Goal: Task Accomplishment & Management: Manage account settings

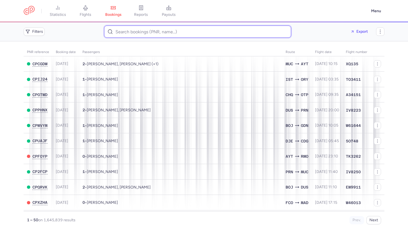
click at [119, 32] on input at bounding box center [197, 32] width 187 height 12
paste input "CPHWUL"
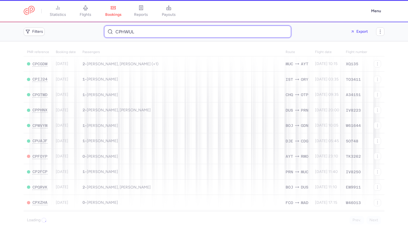
type input "CPHWUL"
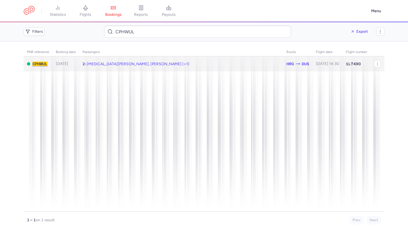
click at [101, 63] on span "[MEDICAL_DATA][PERSON_NAME], [PERSON_NAME] (+1)" at bounding box center [138, 64] width 102 height 5
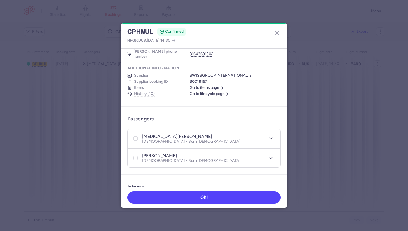
scroll to position [68, 0]
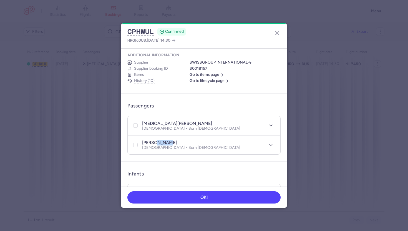
drag, startPoint x: 155, startPoint y: 137, endPoint x: 169, endPoint y: 137, distance: 13.9
click at [169, 140] on div "[PERSON_NAME]" at bounding box center [191, 143] width 98 height 6
copy h4 "OTLER"
click at [270, 27] on div "CPHWUL CONFIRMED HRG to DUS , [DATE] 14:30" at bounding box center [204, 35] width 167 height 25
click at [276, 31] on line "button" at bounding box center [277, 32] width 3 height 3
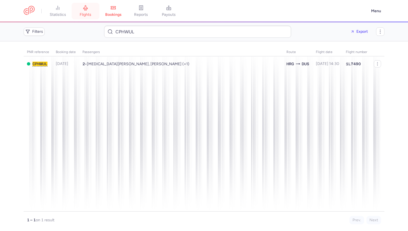
click at [90, 12] on span "flights" at bounding box center [86, 14] width 12 height 5
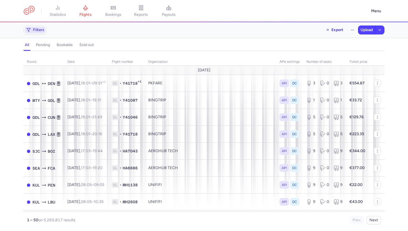
click at [39, 33] on button "Filters" at bounding box center [35, 30] width 22 height 8
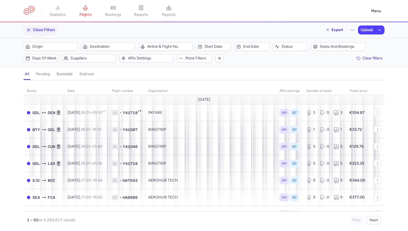
click at [82, 67] on div "Filters – 5265817 results Origin Destination Airline & Flight No. Start date En…" at bounding box center [204, 52] width 408 height 29
click at [85, 61] on span "Suppliers" at bounding box center [89, 58] width 52 height 7
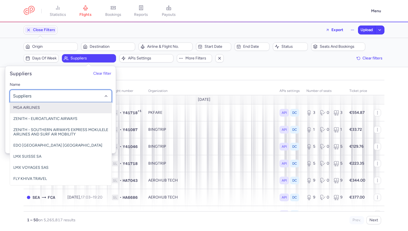
type input "y"
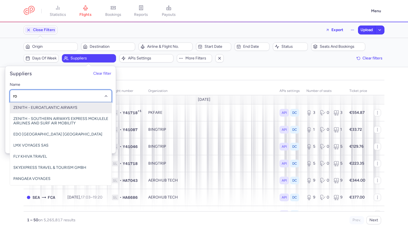
type input "[PERSON_NAME]"
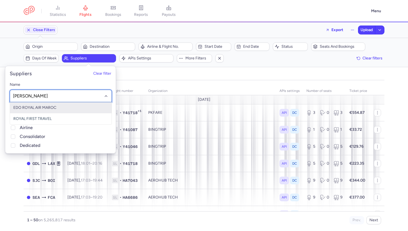
click at [64, 108] on span "EDO ROYAL AIR MAROC" at bounding box center [61, 107] width 102 height 11
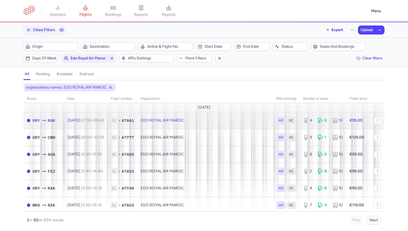
click at [212, 118] on td "EDO ROYAL AIR MAROC" at bounding box center [205, 120] width 136 height 17
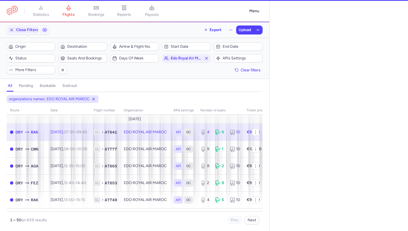
select select "days"
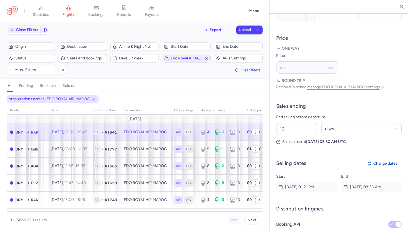
scroll to position [246, 0]
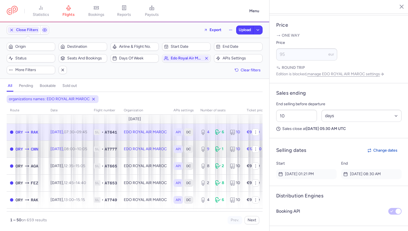
click at [134, 152] on td "EDO ROYAL AIR MAROC" at bounding box center [146, 149] width 50 height 17
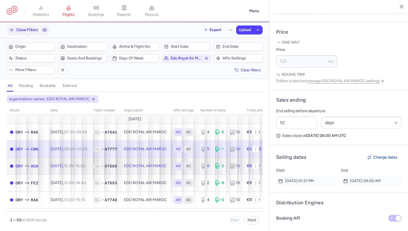
click at [74, 169] on td "[DATE] 12:35 – 15:05 +0" at bounding box center [68, 165] width 43 height 17
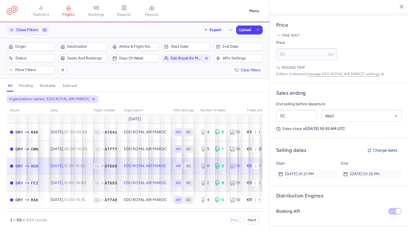
click at [74, 179] on td "[DATE] 12:45 – 14:40 +0" at bounding box center [68, 182] width 43 height 17
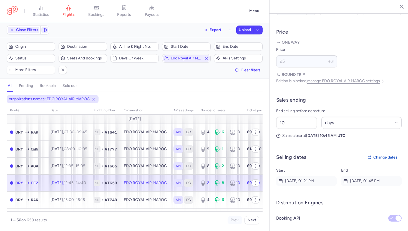
scroll to position [17, 0]
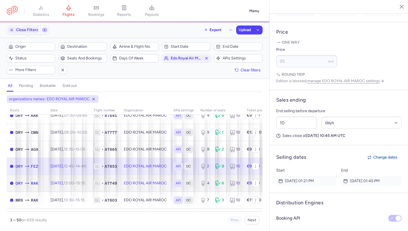
click at [74, 182] on time "13:00" at bounding box center [69, 183] width 10 height 5
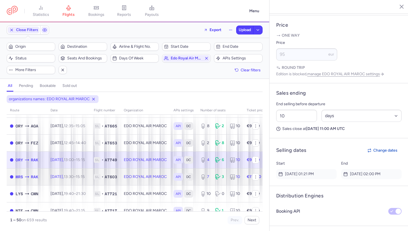
click at [78, 182] on td "[DATE] 13:30 – 15:15 +0" at bounding box center [68, 176] width 43 height 17
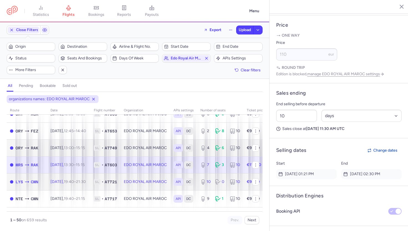
click at [74, 182] on time "19:40" at bounding box center [69, 181] width 10 height 5
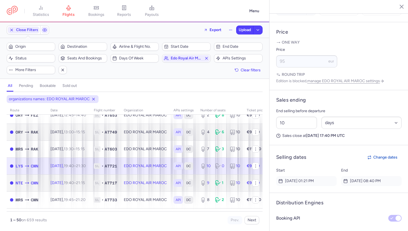
click at [74, 182] on time "19:40" at bounding box center [69, 183] width 10 height 5
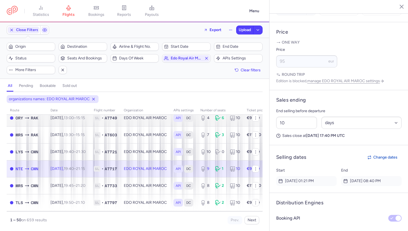
scroll to position [83, 0]
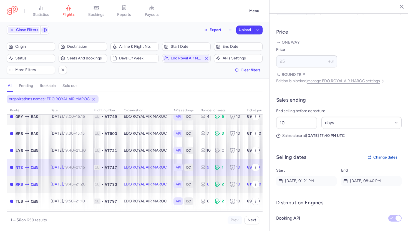
click at [78, 0] on body "statistics flights bookings reports payouts Menu Close Filters Export Upload Fi…" at bounding box center [204, 0] width 408 height 0
click at [81, 189] on td "[DATE] 19:45 – 21:20 +0" at bounding box center [68, 184] width 43 height 17
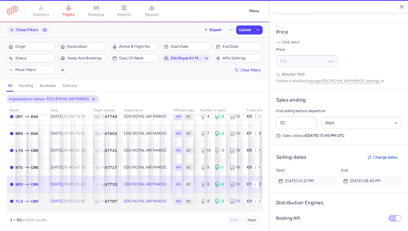
click at [74, 201] on time "19:50" at bounding box center [69, 201] width 10 height 5
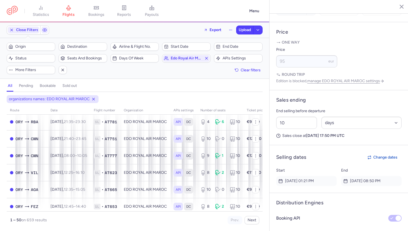
scroll to position [265, 0]
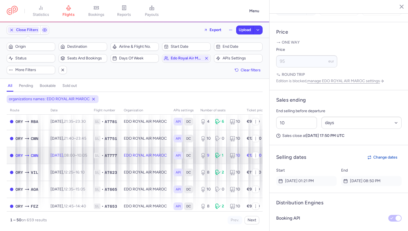
click at [87, 157] on span "08:00 – 10:05 +0" at bounding box center [75, 155] width 23 height 5
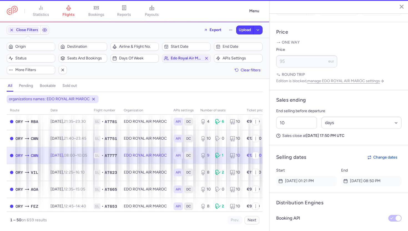
type input "9"
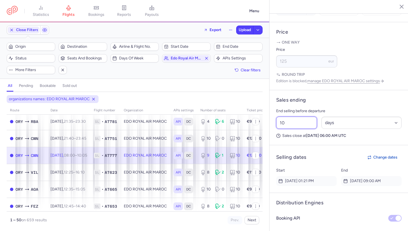
click at [293, 117] on input "10" at bounding box center [296, 123] width 41 height 12
type input "1"
type input "9"
click at [297, 219] on span "Save changes" at bounding box center [294, 220] width 27 height 5
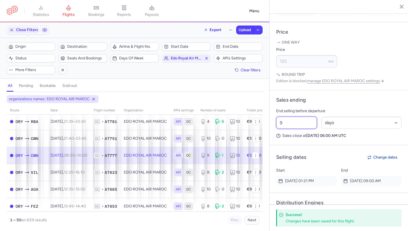
click at [288, 117] on input "9" at bounding box center [296, 123] width 41 height 12
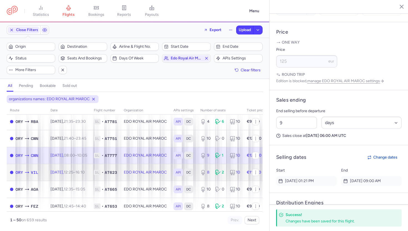
click at [91, 179] on td "[DATE] 12:25 – 16:10 +0" at bounding box center [68, 172] width 43 height 17
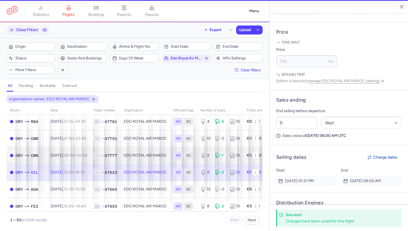
type input "8"
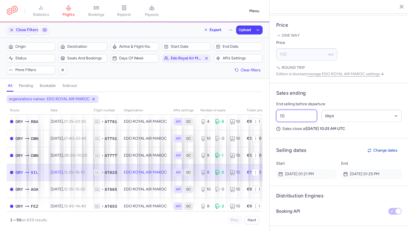
click at [289, 110] on input "10" at bounding box center [296, 116] width 41 height 12
paste input "9"
type input "9"
click at [296, 218] on span "Save changes" at bounding box center [294, 220] width 27 height 5
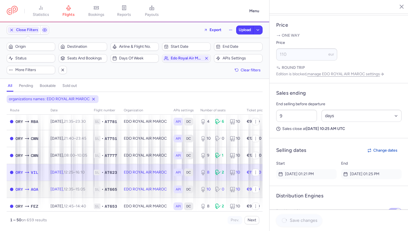
click at [91, 190] on td "[DATE] 12:35 – 15:05 +0" at bounding box center [68, 189] width 43 height 17
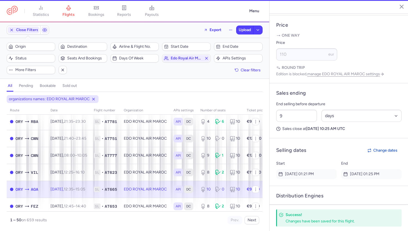
type input "10"
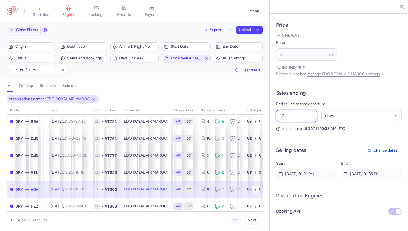
click at [292, 110] on input "10" at bounding box center [296, 116] width 41 height 12
paste input "9"
type input "9"
click at [290, 225] on button "Save changes" at bounding box center [294, 220] width 37 height 12
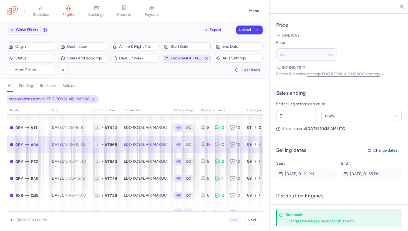
scroll to position [313, 0]
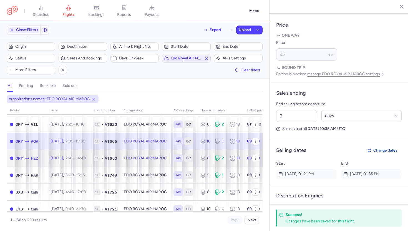
click at [86, 156] on time "14:40 +0" at bounding box center [81, 158] width 10 height 5
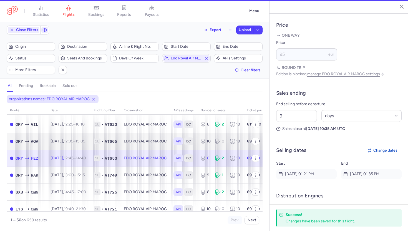
type input "8"
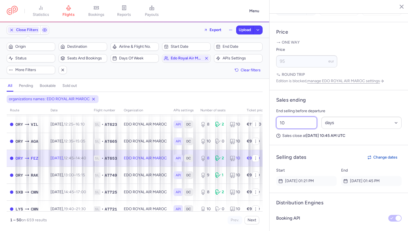
click at [292, 117] on input "10" at bounding box center [296, 123] width 41 height 12
paste input "9"
type input "9"
click at [289, 223] on button "Save changes" at bounding box center [294, 220] width 37 height 12
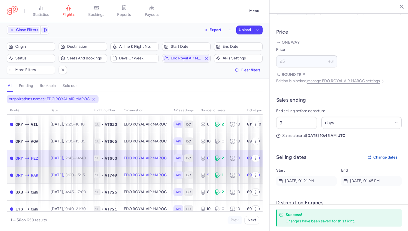
click at [91, 173] on td "[DATE] 13:00 – 15:15 +0" at bounding box center [68, 175] width 43 height 17
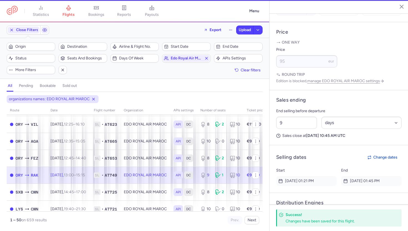
type input "9"
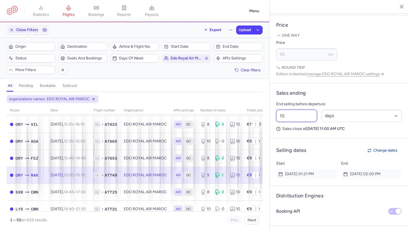
click at [290, 110] on input "10" at bounding box center [296, 116] width 41 height 12
paste input "9"
type input "9"
click at [289, 220] on span "Save changes" at bounding box center [294, 220] width 27 height 5
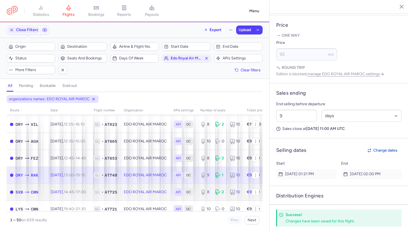
click at [86, 190] on time "17:00 +0" at bounding box center [81, 192] width 10 height 5
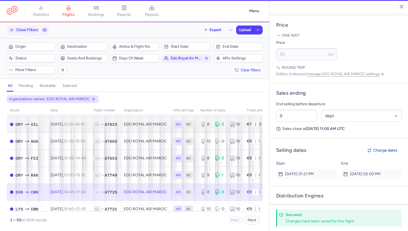
type input "8"
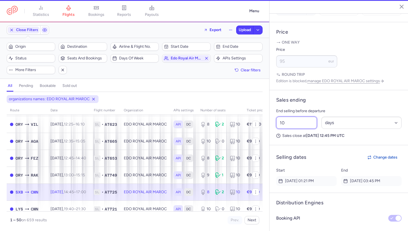
click at [297, 117] on input "10" at bounding box center [296, 123] width 41 height 12
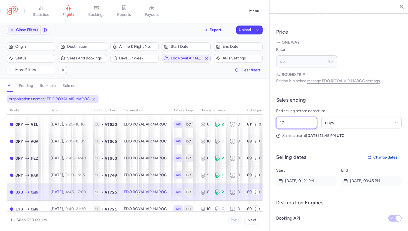
click at [297, 117] on input "10" at bounding box center [296, 123] width 41 height 12
paste input "9"
type input "9"
click at [295, 221] on span "Save changes" at bounding box center [294, 220] width 27 height 5
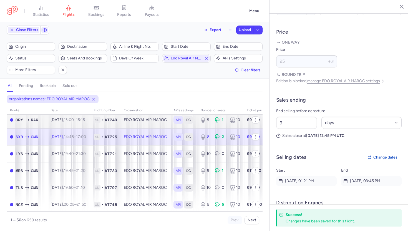
scroll to position [377, 0]
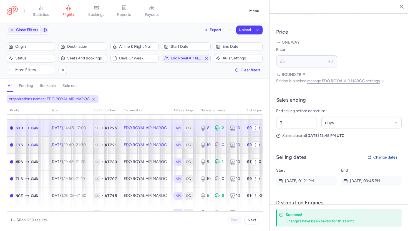
click at [91, 139] on td "[DATE] 19:40 – 21:30 +0" at bounding box center [68, 144] width 43 height 17
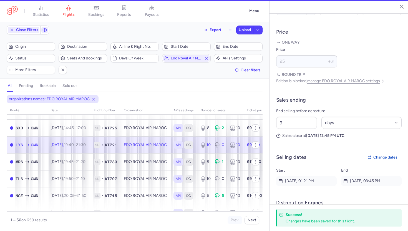
type input "10"
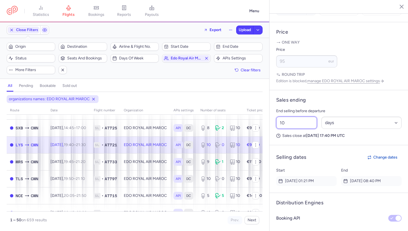
click at [289, 117] on input "10" at bounding box center [296, 123] width 41 height 12
paste input "9"
type input "9"
click at [298, 223] on button "Save changes" at bounding box center [294, 220] width 37 height 12
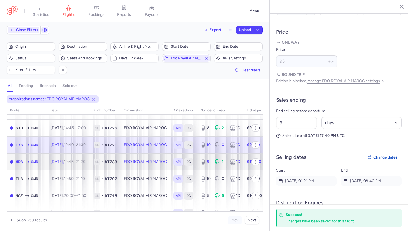
click at [91, 163] on td "[DATE] 19:45 – 21:20 +0" at bounding box center [68, 161] width 43 height 17
type input "9"
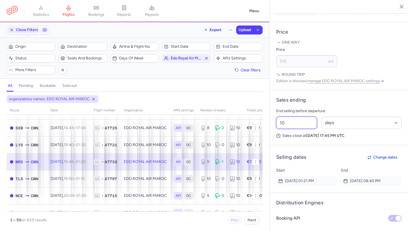
click at [286, 117] on input "10" at bounding box center [296, 123] width 41 height 12
type input "11"
click at [300, 220] on span "Save changes" at bounding box center [294, 220] width 27 height 5
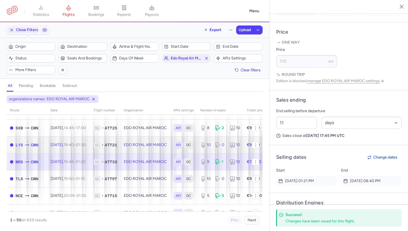
click at [86, 145] on time "21:30 +0" at bounding box center [81, 144] width 10 height 5
type input "10"
type input "9"
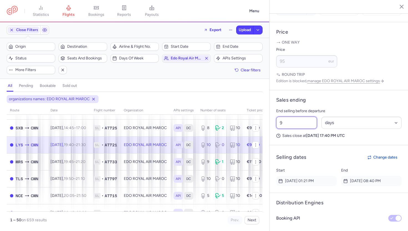
click at [290, 117] on input "9" at bounding box center [296, 123] width 41 height 12
type input "11"
click at [289, 216] on button "Save changes" at bounding box center [294, 220] width 37 height 12
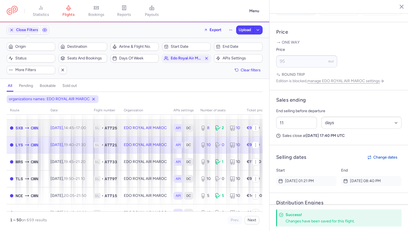
click at [86, 129] on time "17:00 +0" at bounding box center [81, 128] width 10 height 5
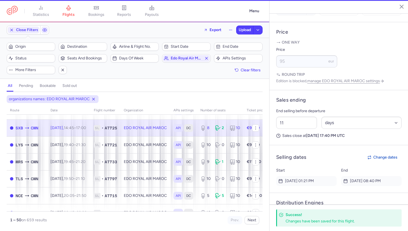
type input "8"
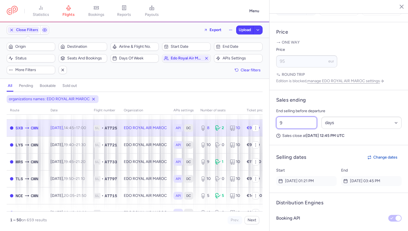
click at [307, 117] on input "9" at bounding box center [296, 123] width 41 height 12
click at [303, 117] on input "11" at bounding box center [296, 123] width 41 height 12
type input "11"
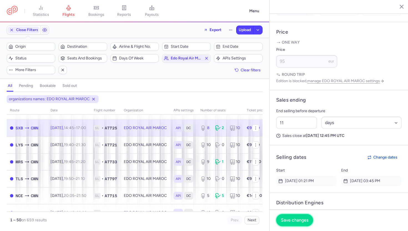
click at [300, 221] on span "Save changes" at bounding box center [294, 220] width 27 height 5
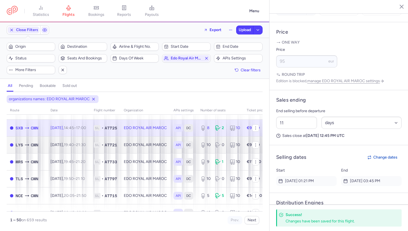
scroll to position [356, 0]
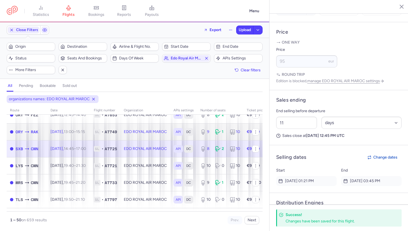
click at [91, 135] on td "[DATE] 13:00 – 15:15 +0" at bounding box center [68, 131] width 43 height 17
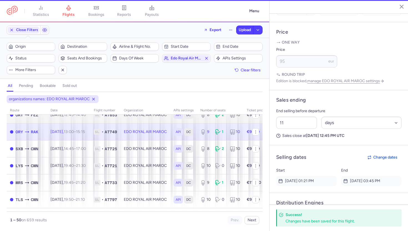
type input "9"
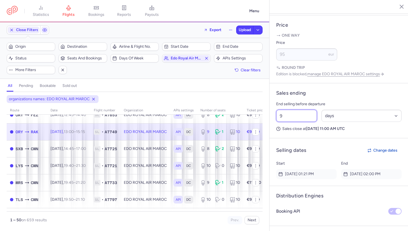
click at [286, 110] on input "9" at bounding box center [296, 116] width 41 height 12
paste input "11"
type input "11"
click at [295, 216] on button "Save changes" at bounding box center [294, 220] width 37 height 12
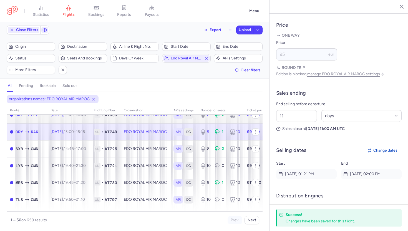
click at [91, 118] on td "[DATE] 12:45 – 14:40 +0" at bounding box center [68, 114] width 43 height 17
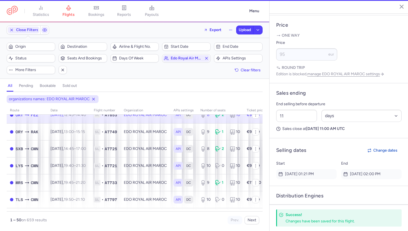
type input "8"
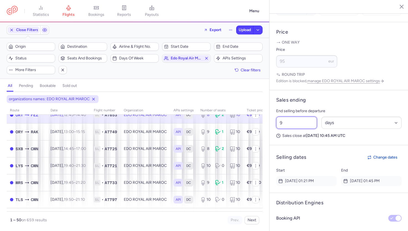
click at [288, 117] on input "9" at bounding box center [296, 123] width 41 height 12
paste input "11"
type input "11"
click at [292, 225] on button "Save changes" at bounding box center [294, 220] width 37 height 12
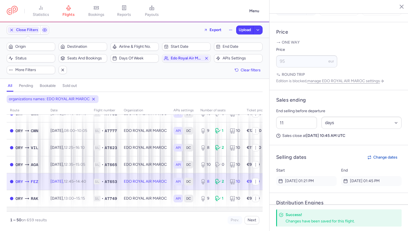
scroll to position [269, 0]
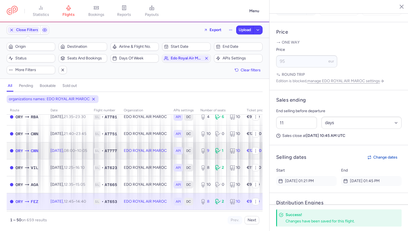
click at [86, 152] on span "08:00 – 10:05 +0" at bounding box center [75, 150] width 23 height 5
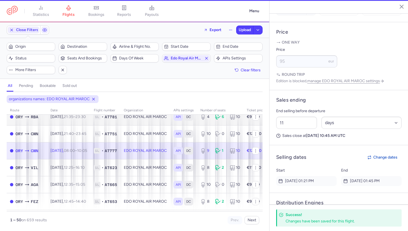
type input "9"
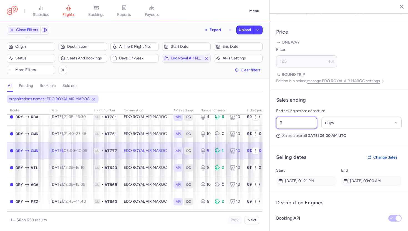
click at [282, 117] on input "9" at bounding box center [296, 123] width 41 height 12
paste input "11"
type input "11"
click at [299, 219] on span "Save changes" at bounding box center [294, 220] width 27 height 5
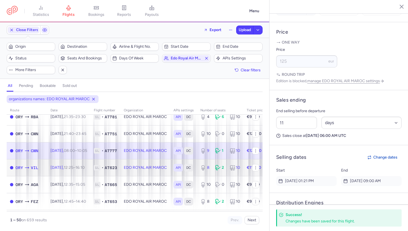
click at [89, 163] on td "[DATE] 12:25 – 16:10 +0" at bounding box center [68, 167] width 43 height 17
type input "8"
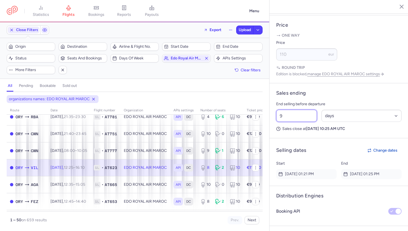
click at [288, 110] on input "9" at bounding box center [296, 116] width 41 height 12
paste input "11"
type input "11"
click at [292, 219] on span "Save changes" at bounding box center [294, 220] width 27 height 5
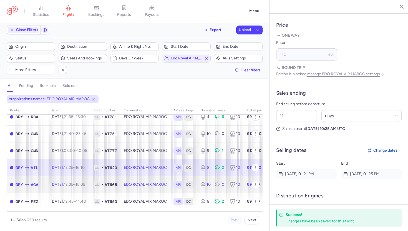
click at [91, 186] on td "[DATE] 12:35 – 15:05 +0" at bounding box center [68, 184] width 43 height 17
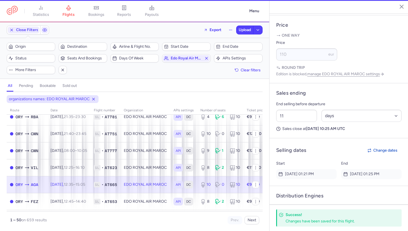
type input "10"
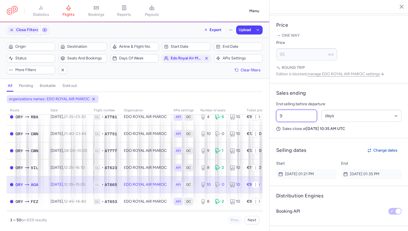
click at [300, 110] on input "9" at bounding box center [296, 116] width 41 height 12
paste input "11"
type input "11"
click at [292, 220] on span "Save changes" at bounding box center [294, 220] width 27 height 5
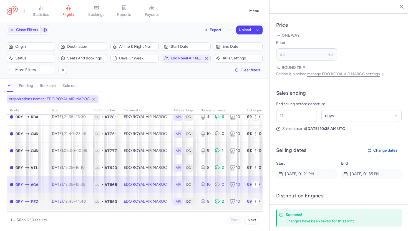
click at [86, 203] on time "14:40 +0" at bounding box center [81, 201] width 10 height 5
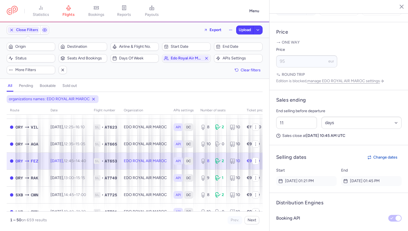
scroll to position [314, 0]
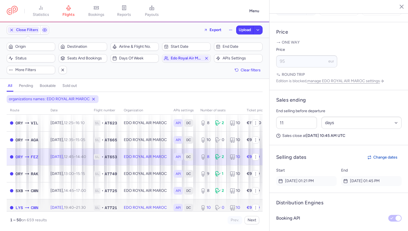
click at [91, 203] on td "[DATE] 19:40 – 21:30 +0" at bounding box center [68, 207] width 43 height 17
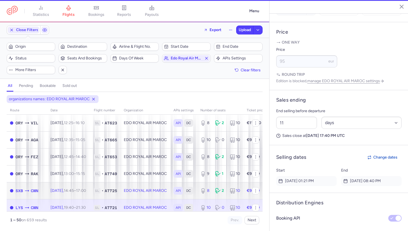
click at [91, 186] on td "[DATE] 14:45 – 17:00 +0" at bounding box center [68, 190] width 43 height 17
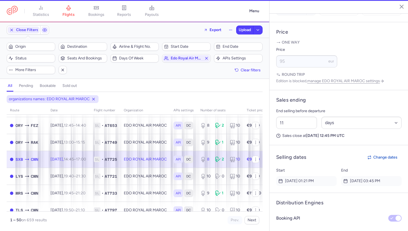
scroll to position [346, 0]
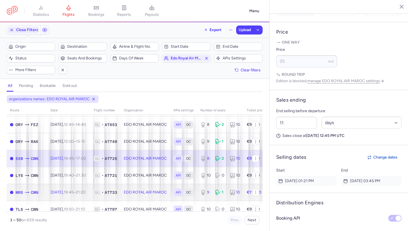
click at [91, 186] on td "[DATE] 19:45 – 21:20 +0" at bounding box center [68, 192] width 43 height 17
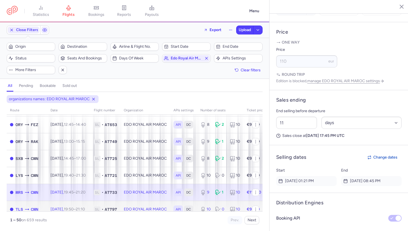
click at [91, 207] on td "[DATE] 19:50 – 21:10 +0" at bounding box center [68, 209] width 43 height 17
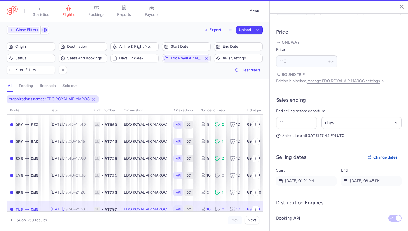
type input "10"
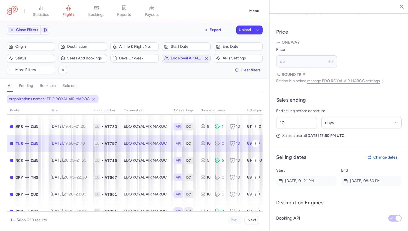
scroll to position [413, 0]
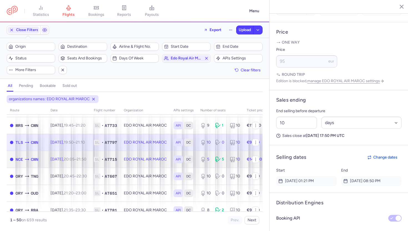
click at [86, 161] on time "21:50 +0" at bounding box center [82, 159] width 10 height 5
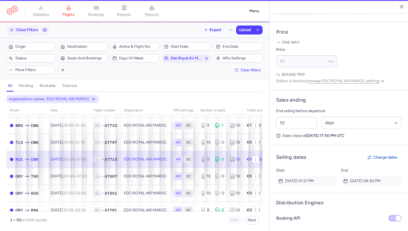
type input "5"
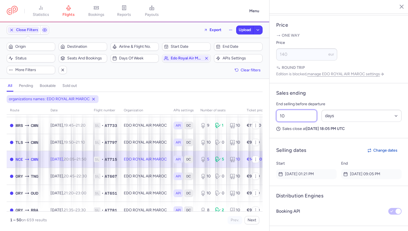
click at [294, 110] on input "10" at bounding box center [296, 116] width 41 height 12
paste input "text"
type input "1"
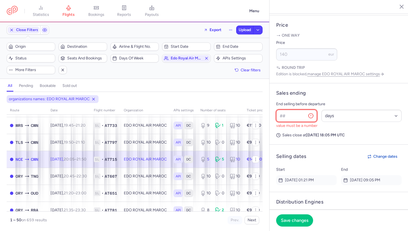
paste input "10"
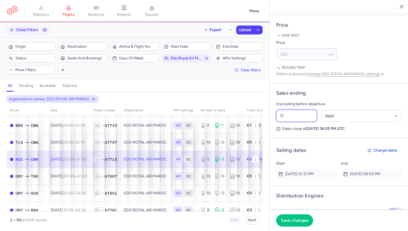
click at [291, 110] on input "11" at bounding box center [296, 116] width 41 height 12
type input "11"
click at [288, 220] on span "Save changes" at bounding box center [294, 220] width 27 height 5
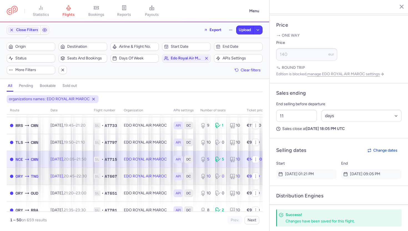
click at [91, 174] on td "[DATE] 20:45 – 22:30 +0" at bounding box center [68, 176] width 43 height 17
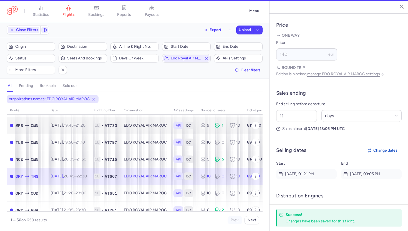
type input "10"
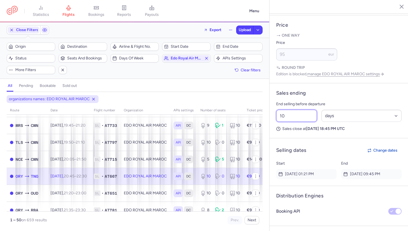
click at [292, 110] on input "10" at bounding box center [296, 116] width 41 height 12
paste input "1"
click at [294, 222] on span "Save changes" at bounding box center [294, 220] width 27 height 5
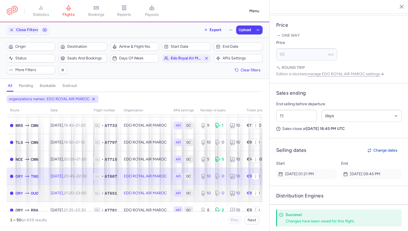
click at [66, 194] on span "[DATE] 21:20 – 23:00 +0" at bounding box center [69, 193] width 36 height 5
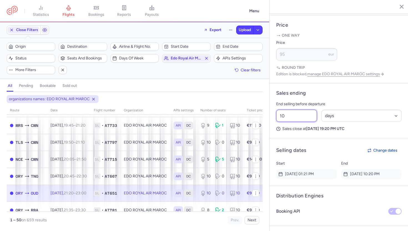
click at [298, 110] on input "10" at bounding box center [296, 116] width 41 height 12
paste input "1"
type input "11"
click at [302, 223] on button "Save changes" at bounding box center [294, 220] width 37 height 12
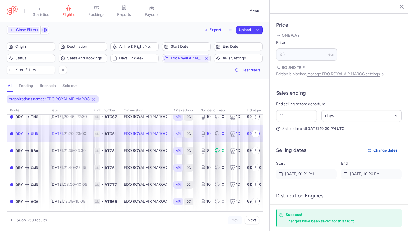
scroll to position [475, 0]
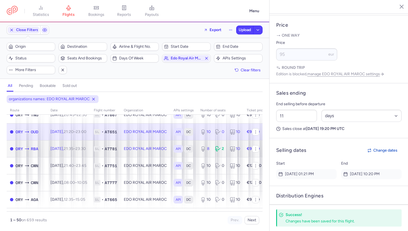
click at [86, 146] on time "23:30 +0" at bounding box center [81, 148] width 10 height 5
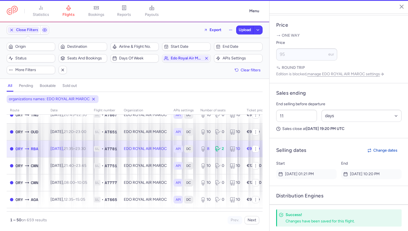
type input "8"
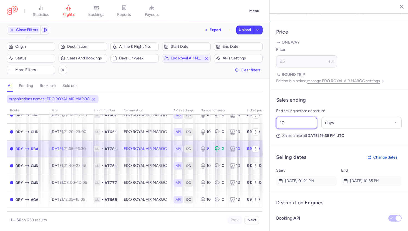
click at [291, 117] on input "10" at bounding box center [296, 123] width 41 height 12
paste input "1"
type input "11"
click at [291, 219] on span "Save changes" at bounding box center [294, 220] width 27 height 5
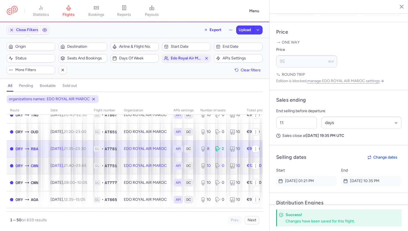
click at [91, 162] on td "[DATE] 21:40 – 23:45 +0" at bounding box center [68, 165] width 43 height 17
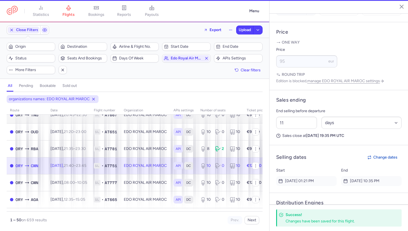
type input "10"
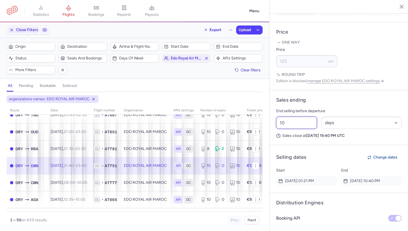
click at [308, 117] on input "10" at bounding box center [296, 123] width 41 height 12
paste input "1"
click at [290, 222] on span "Save changes" at bounding box center [294, 220] width 27 height 5
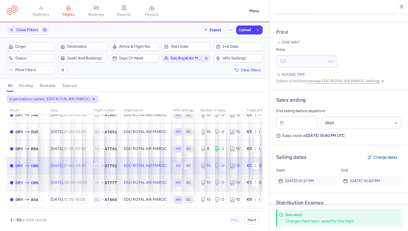
click at [84, 186] on td "[DATE] 08:00 – 10:05 +0" at bounding box center [68, 182] width 43 height 17
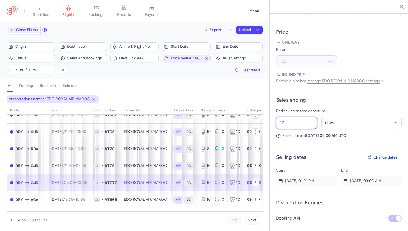
click at [290, 117] on input "10" at bounding box center [296, 123] width 41 height 12
click at [301, 220] on span "Save changes" at bounding box center [294, 220] width 27 height 5
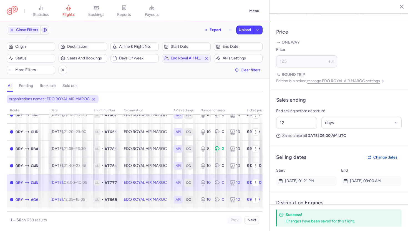
click at [85, 201] on time "15:05 +0" at bounding box center [81, 199] width 10 height 5
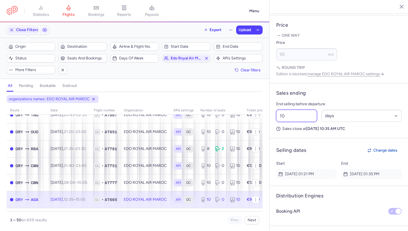
click at [292, 110] on input "10" at bounding box center [296, 116] width 41 height 12
click at [290, 110] on input "12" at bounding box center [296, 116] width 41 height 12
paste input "1"
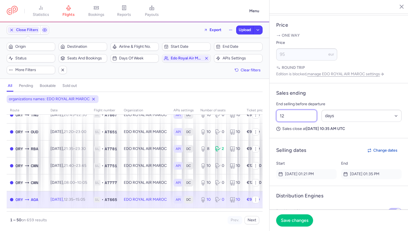
click at [294, 110] on input "12" at bounding box center [296, 116] width 41 height 12
click at [287, 221] on span "Save changes" at bounding box center [294, 220] width 27 height 5
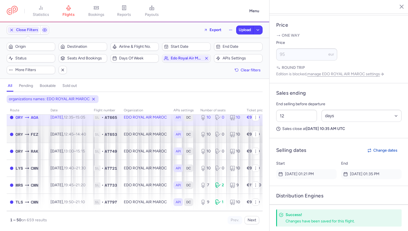
scroll to position [559, 0]
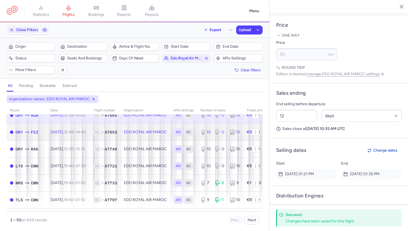
click at [91, 129] on td "[DATE] 12:45 – 14:40 +0" at bounding box center [68, 132] width 43 height 17
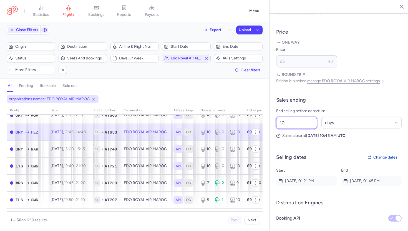
click at [292, 117] on input "10" at bounding box center [296, 123] width 41 height 12
paste input "2"
click at [291, 220] on span "Save changes" at bounding box center [294, 220] width 27 height 5
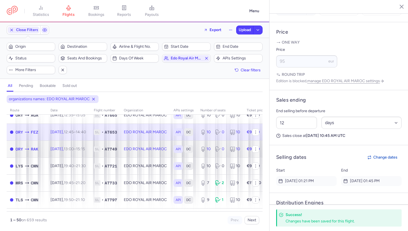
click at [91, 149] on td "[DATE] 13:00 – 15:15 +0" at bounding box center [68, 149] width 43 height 17
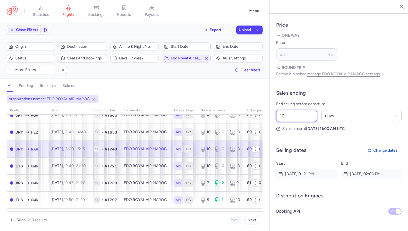
click at [292, 110] on input "10" at bounding box center [296, 116] width 41 height 12
paste input "2"
click at [305, 223] on button "Save changes" at bounding box center [294, 220] width 37 height 12
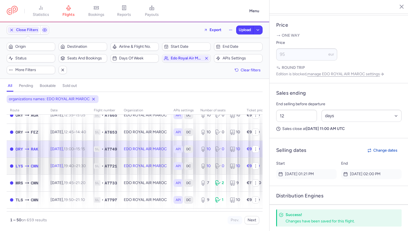
click at [101, 168] on span "1L" at bounding box center [97, 166] width 7 height 6
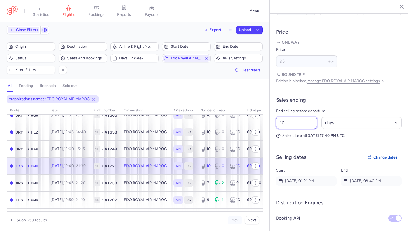
click at [296, 117] on input "10" at bounding box center [296, 123] width 41 height 12
paste input "2"
type input "12"
click at [288, 218] on span "Save changes" at bounding box center [294, 220] width 27 height 5
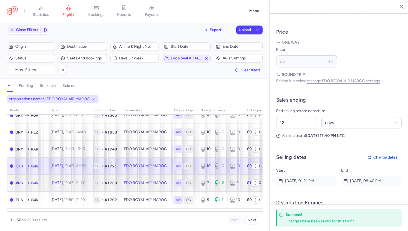
click at [87, 180] on td "[DATE] 19:45 – 21:20 +0" at bounding box center [68, 182] width 43 height 17
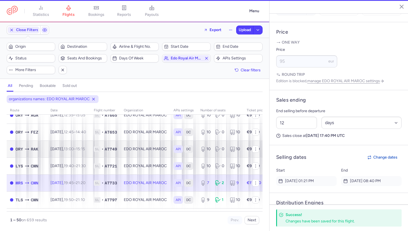
type input "7"
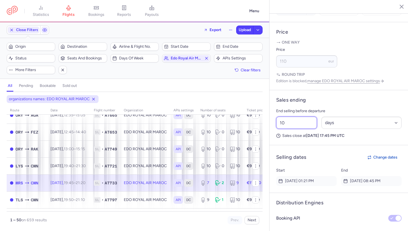
click at [282, 117] on input "10" at bounding box center [296, 123] width 41 height 12
paste input "2"
type input "12"
click at [295, 220] on span "Save changes" at bounding box center [294, 220] width 27 height 5
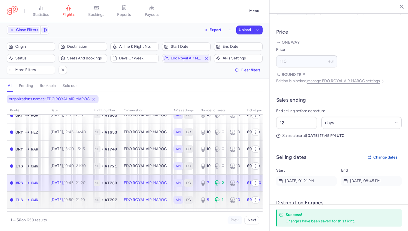
click at [104, 198] on td "1L • AT797" at bounding box center [106, 199] width 30 height 17
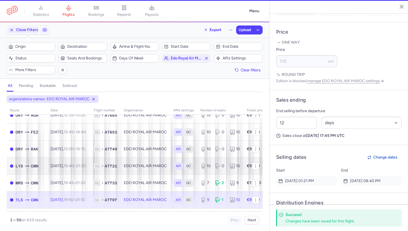
type input "9"
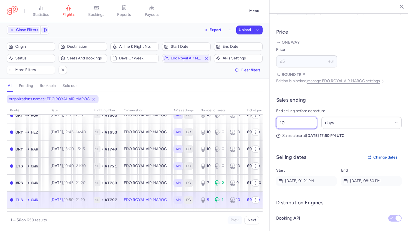
click at [289, 117] on input "10" at bounding box center [296, 123] width 41 height 12
paste input "2"
type input "12"
click at [293, 225] on button "Save changes" at bounding box center [294, 220] width 37 height 12
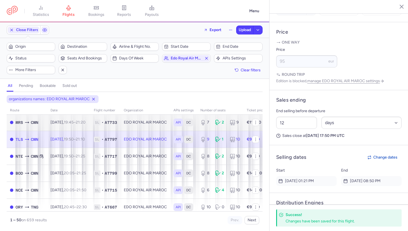
scroll to position [620, 0]
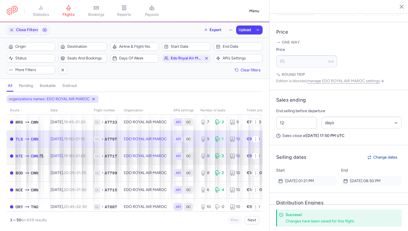
click at [85, 156] on span "19:50 – 21:25 +0" at bounding box center [74, 156] width 21 height 5
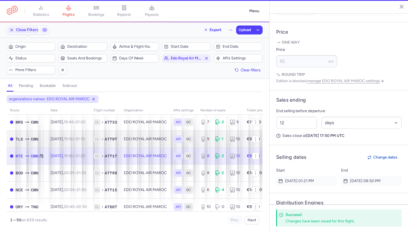
type input "8"
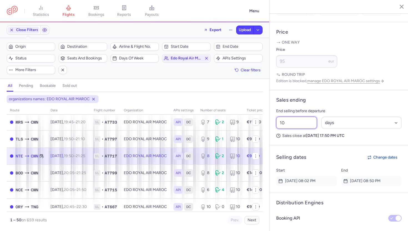
click at [296, 117] on input "10" at bounding box center [296, 123] width 41 height 12
paste input "2"
click at [301, 224] on button "Save changes" at bounding box center [294, 220] width 37 height 12
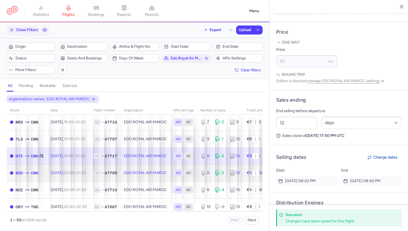
click at [91, 173] on td "[DATE] 20:05 – 21:25 +0" at bounding box center [68, 172] width 43 height 17
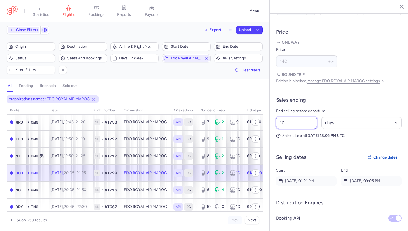
click at [298, 117] on input "10" at bounding box center [296, 123] width 41 height 12
paste input "2"
type input "12"
click at [294, 219] on span "Save changes" at bounding box center [294, 220] width 27 height 5
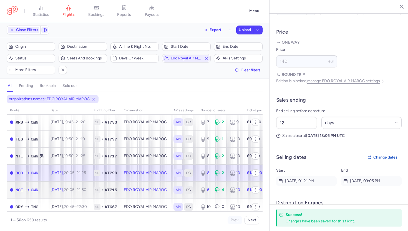
click at [84, 197] on td "[DATE] 20:05 – 21:50 +0" at bounding box center [68, 189] width 43 height 17
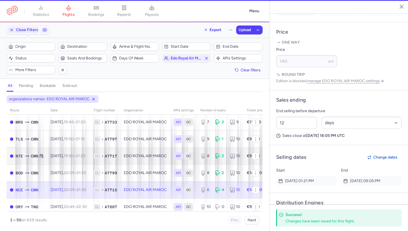
type input "6"
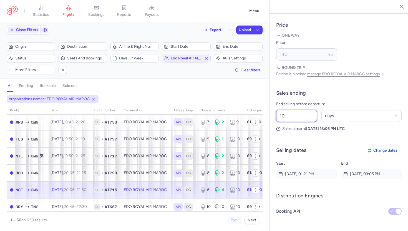
click at [283, 110] on input "10" at bounding box center [296, 116] width 41 height 12
paste input "2"
type input "12"
click at [288, 219] on span "Save changes" at bounding box center [294, 220] width 27 height 5
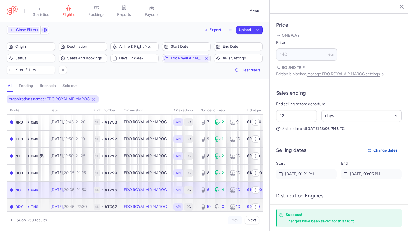
click at [101, 204] on span "1L" at bounding box center [97, 207] width 7 height 6
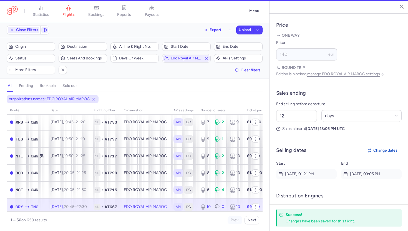
type input "10"
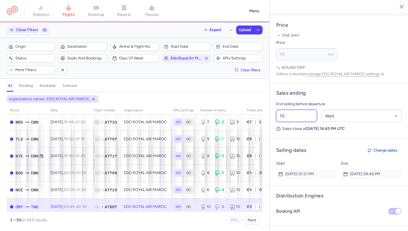
click at [297, 110] on input "10" at bounding box center [296, 116] width 41 height 12
paste input "2"
type input "12"
click at [293, 221] on span "Save changes" at bounding box center [294, 220] width 27 height 5
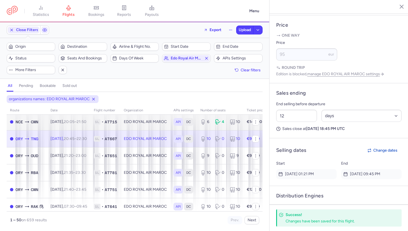
scroll to position [695, 0]
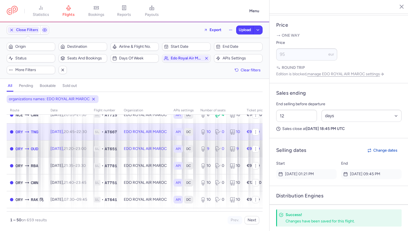
click at [91, 144] on td "[DATE] 21:20 – 23:00 +0" at bounding box center [68, 148] width 43 height 17
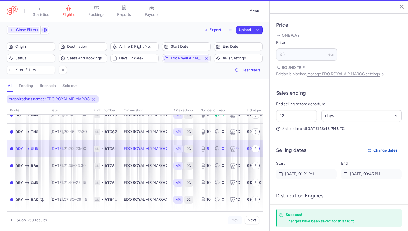
type input "9"
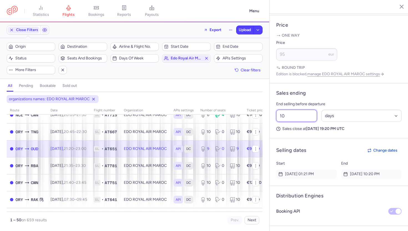
click at [290, 110] on input "10" at bounding box center [296, 116] width 41 height 12
paste input "2"
type input "12"
click at [299, 226] on button "Save changes" at bounding box center [294, 220] width 37 height 12
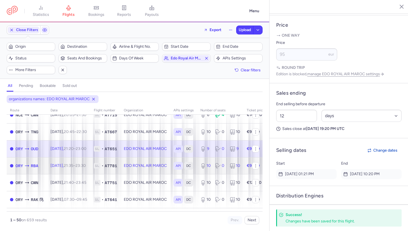
click at [117, 163] on span "AT781" at bounding box center [111, 166] width 12 height 6
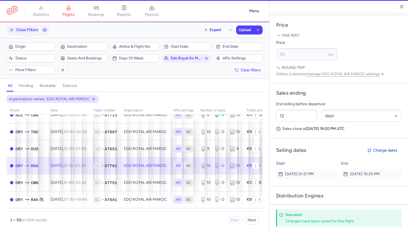
type input "10"
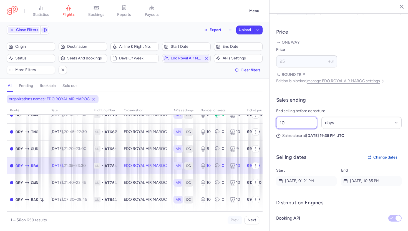
click at [304, 117] on input "10" at bounding box center [296, 123] width 41 height 12
paste input "2"
click at [302, 218] on span "Save changes" at bounding box center [294, 220] width 27 height 5
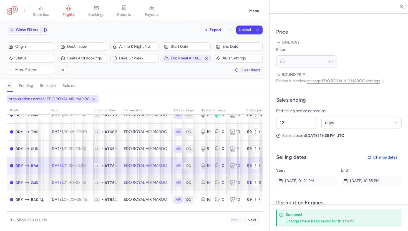
click at [114, 183] on span "1L • AT751" at bounding box center [105, 183] width 23 height 6
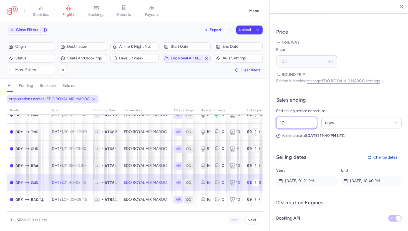
click at [298, 117] on input "10" at bounding box center [296, 123] width 41 height 12
paste input "2"
click at [294, 218] on span "Save changes" at bounding box center [294, 220] width 27 height 5
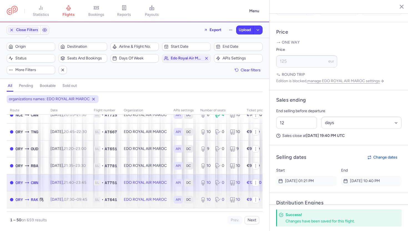
click at [91, 199] on td "[DATE] 07:30 – 09:45 +0" at bounding box center [68, 199] width 43 height 17
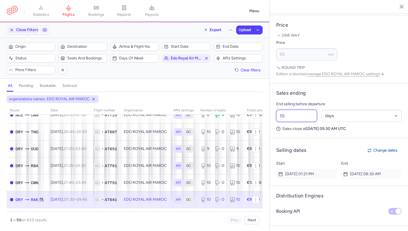
click at [287, 110] on input "10" at bounding box center [296, 116] width 41 height 12
paste input "2"
type input "10"
click at [328, 207] on article "Distribution Engines Booking API" at bounding box center [339, 206] width 139 height 40
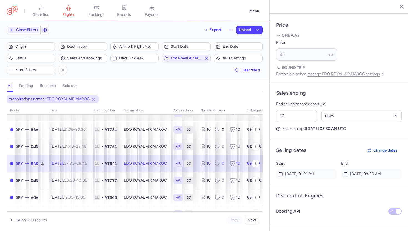
scroll to position [739, 0]
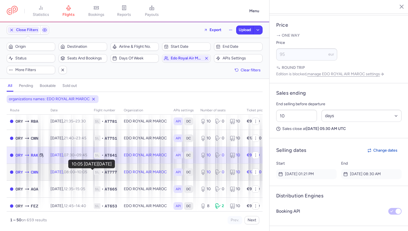
click at [87, 172] on time "10:05 +0" at bounding box center [82, 172] width 10 height 5
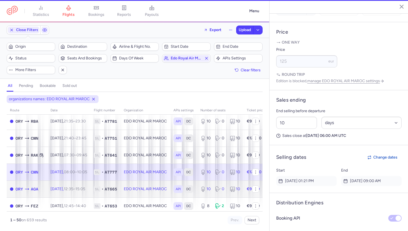
click at [85, 190] on time "15:05 +0" at bounding box center [81, 189] width 10 height 5
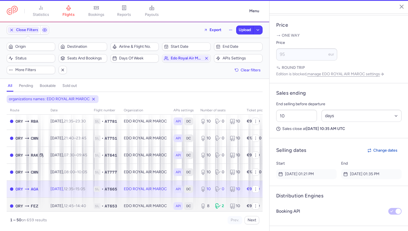
scroll to position [759, 0]
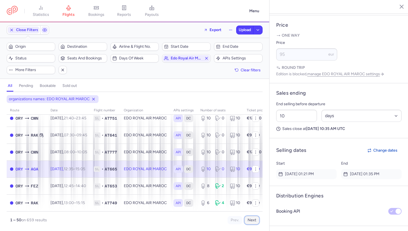
click at [256, 219] on button "Next" at bounding box center [252, 220] width 15 height 8
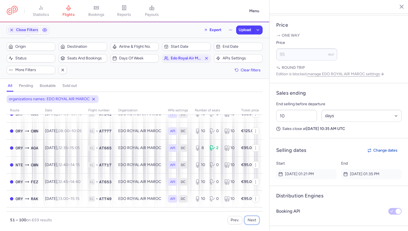
scroll to position [171, 0]
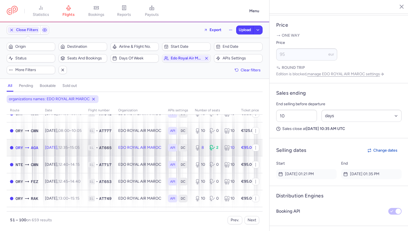
click at [77, 149] on span "12:35 – 15:05 +0" at bounding box center [68, 147] width 21 height 5
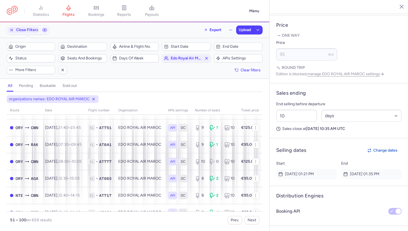
scroll to position [759, 0]
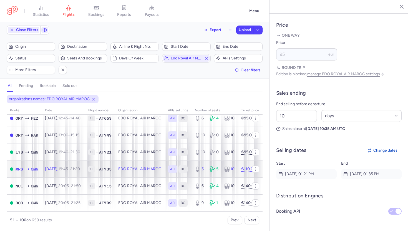
click at [68, 171] on time "19:45" at bounding box center [63, 169] width 10 height 5
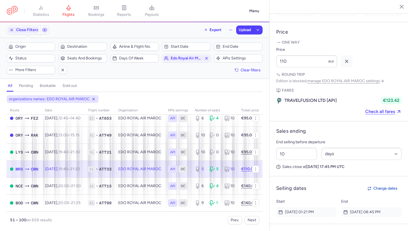
click at [245, 225] on div "organizations names: EDO ROYAL AIR [GEOGRAPHIC_DATA] route date Flight number o…" at bounding box center [134, 163] width 269 height 136
click at [252, 222] on button "Next" at bounding box center [252, 220] width 15 height 8
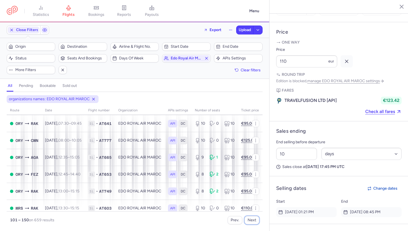
scroll to position [80, 0]
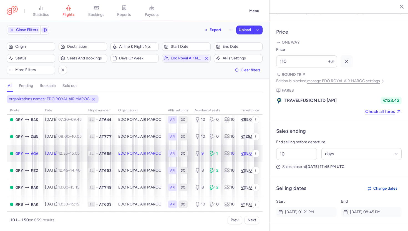
click at [85, 151] on td "[DATE] 12:35 – 15:05 +0" at bounding box center [63, 153] width 43 height 17
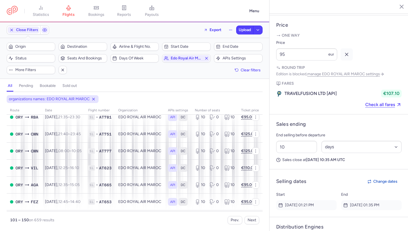
scroll to position [343, 0]
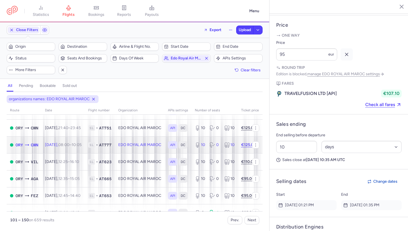
click at [69, 145] on time "08:00" at bounding box center [63, 144] width 11 height 5
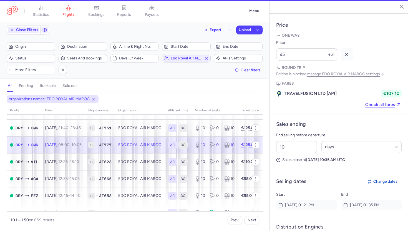
type input "10"
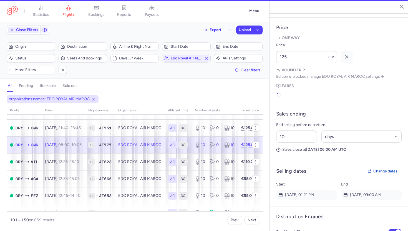
scroll to position [242, 0]
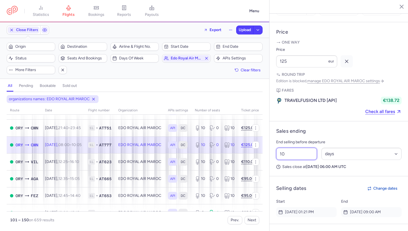
click at [289, 148] on input "10" at bounding box center [296, 154] width 41 height 12
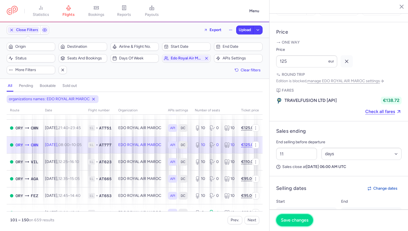
click at [300, 222] on span "Save changes" at bounding box center [294, 220] width 27 height 5
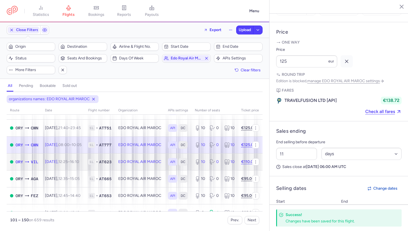
click at [82, 157] on td "[DATE] 12:25 – 16:10 +0" at bounding box center [63, 161] width 43 height 17
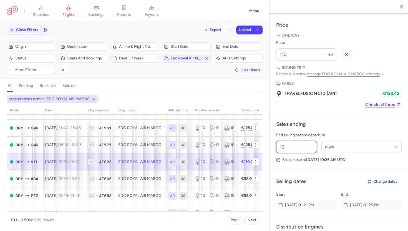
click at [294, 141] on input "10" at bounding box center [296, 147] width 41 height 12
click at [291, 231] on footer "Save changes" at bounding box center [339, 220] width 139 height 21
click at [297, 222] on span "Save changes" at bounding box center [294, 220] width 27 height 5
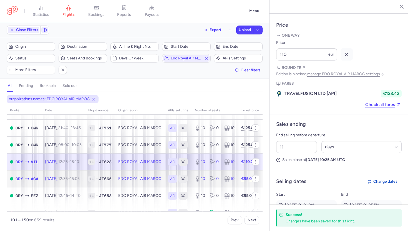
click at [85, 171] on td "[DATE] 12:35 – 15:05 +0" at bounding box center [63, 178] width 43 height 17
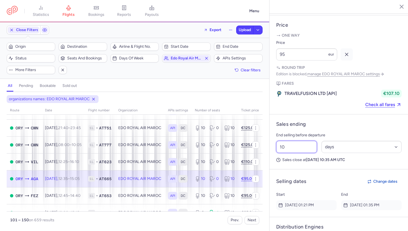
click at [303, 141] on input "10" at bounding box center [296, 147] width 41 height 12
type input "0"
click at [295, 218] on span "Save changes" at bounding box center [294, 220] width 27 height 5
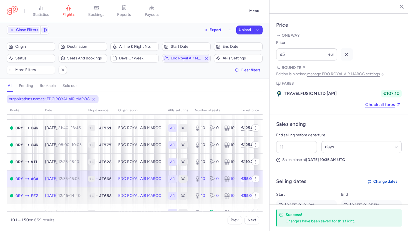
click at [79, 202] on td "[DATE] 12:45 – 14:40 +0" at bounding box center [63, 195] width 43 height 17
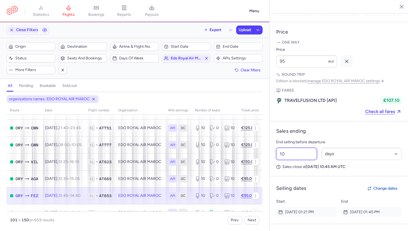
click at [307, 148] on input "10" at bounding box center [296, 154] width 41 height 12
type input "11"
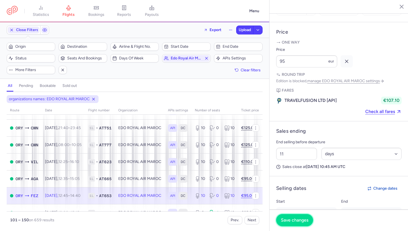
click at [297, 225] on button "Save changes" at bounding box center [294, 220] width 37 height 12
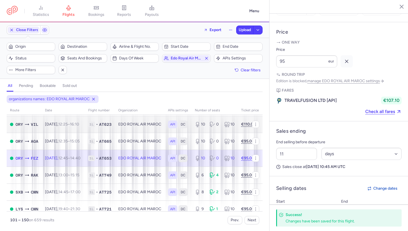
scroll to position [392, 0]
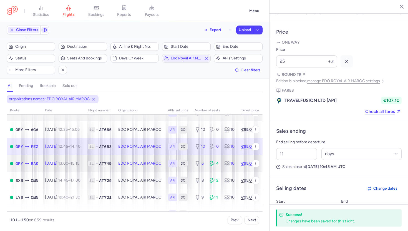
click at [82, 167] on td "[DATE] 13:00 – 15:15 +0" at bounding box center [63, 163] width 43 height 17
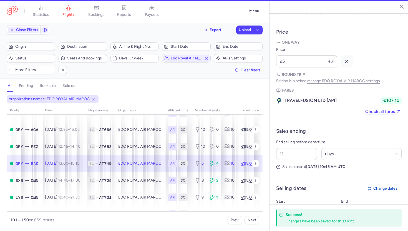
type input "6"
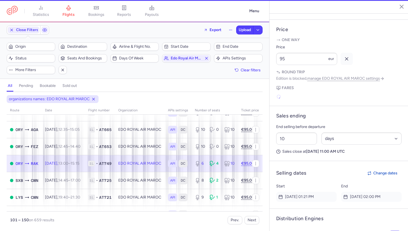
scroll to position [246, 0]
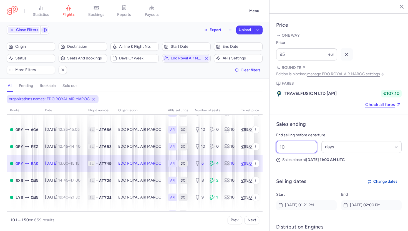
click at [300, 141] on input "10" at bounding box center [296, 147] width 41 height 12
type input "11"
click at [299, 219] on span "Save changes" at bounding box center [294, 220] width 27 height 5
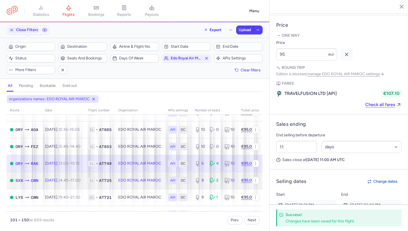
click at [81, 182] on time "17:00 +0" at bounding box center [76, 180] width 10 height 5
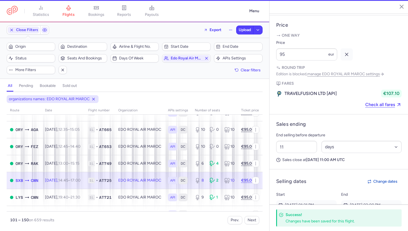
type input "8"
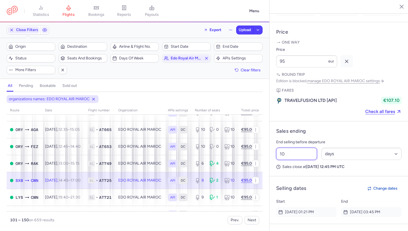
click at [301, 148] on input "10" at bounding box center [296, 154] width 41 height 12
type input "11"
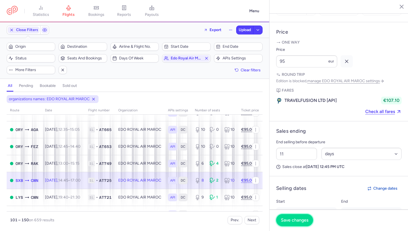
click at [297, 220] on span "Save changes" at bounding box center [294, 220] width 27 height 5
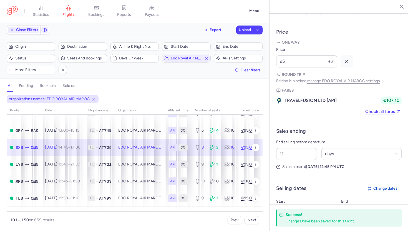
scroll to position [425, 0]
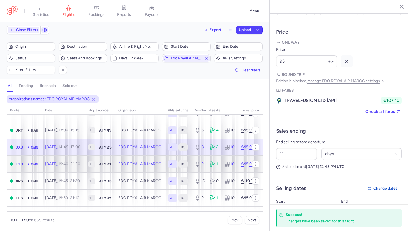
click at [84, 168] on td "[DATE] 19:40 – 21:30 +0" at bounding box center [63, 164] width 43 height 17
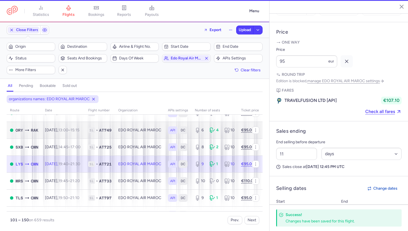
type input "9"
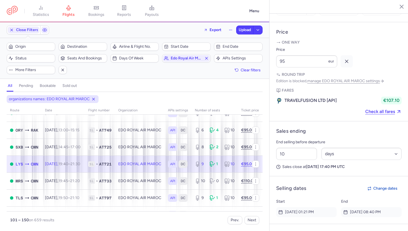
click at [297, 139] on p "End selling before departure" at bounding box center [339, 142] width 126 height 7
click at [297, 148] on input "10" at bounding box center [296, 154] width 41 height 12
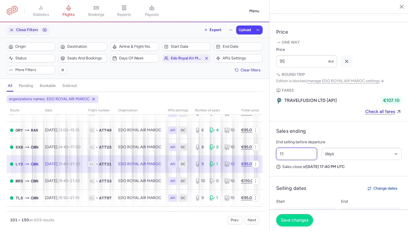
type input "11"
click at [305, 220] on span "Save changes" at bounding box center [294, 220] width 27 height 5
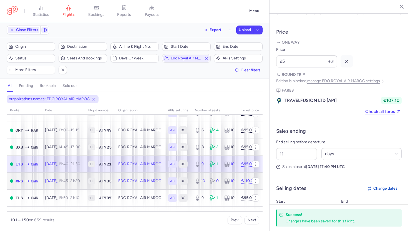
click at [112, 183] on span "AT733" at bounding box center [105, 181] width 12 height 6
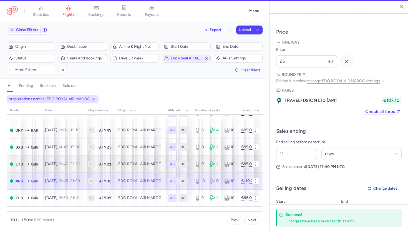
type input "10"
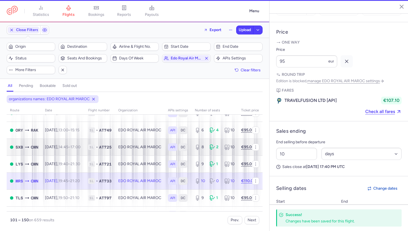
scroll to position [242, 0]
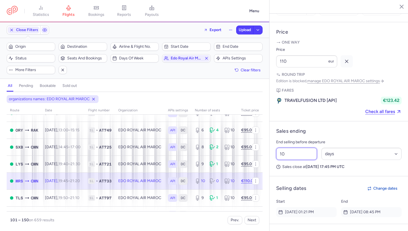
click at [293, 148] on input "10" at bounding box center [296, 154] width 41 height 12
type input "11"
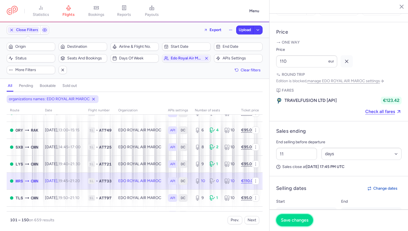
click at [299, 218] on span "Save changes" at bounding box center [294, 220] width 27 height 5
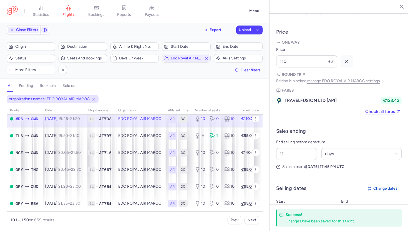
scroll to position [490, 0]
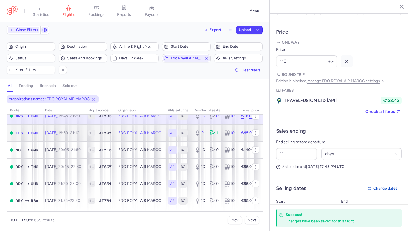
click at [74, 127] on td "[DATE] 19:50 – 21:10 +0" at bounding box center [63, 132] width 43 height 17
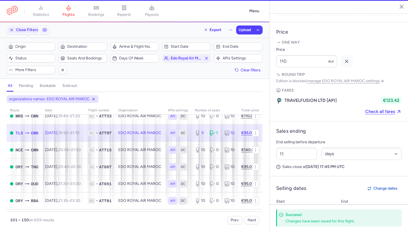
type input "9"
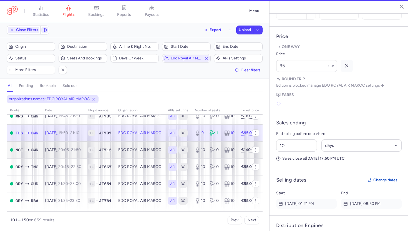
scroll to position [246, 0]
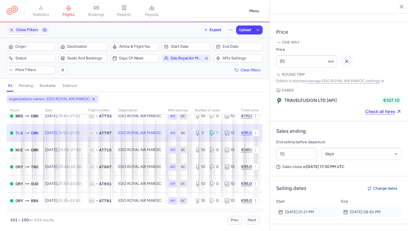
click at [294, 146] on div "10 Select an option hours days" at bounding box center [339, 154] width 130 height 17
click at [294, 148] on input "10" at bounding box center [296, 154] width 41 height 12
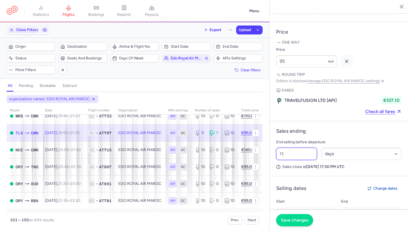
type input "11"
click at [295, 220] on span "Save changes" at bounding box center [294, 220] width 27 height 5
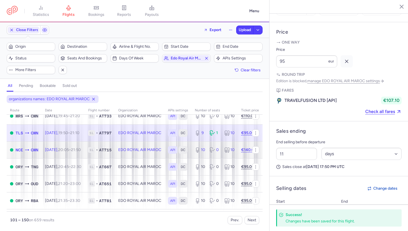
click at [81, 149] on time "21:50 +0" at bounding box center [76, 149] width 10 height 5
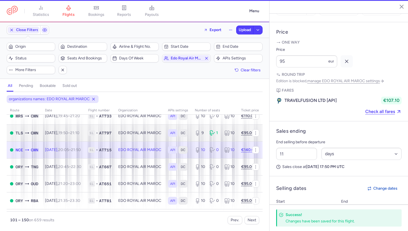
type input "10"
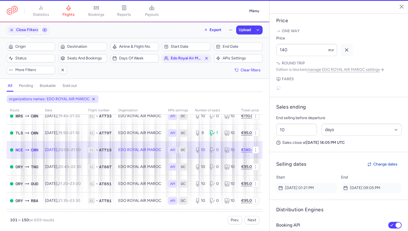
scroll to position [242, 0]
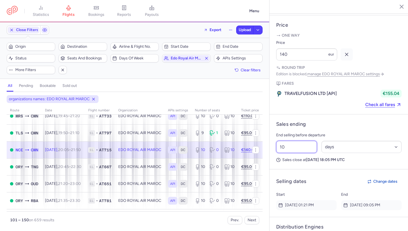
click at [296, 141] on input "10" at bounding box center [296, 147] width 41 height 12
click at [294, 222] on span "Save changes" at bounding box center [294, 220] width 27 height 5
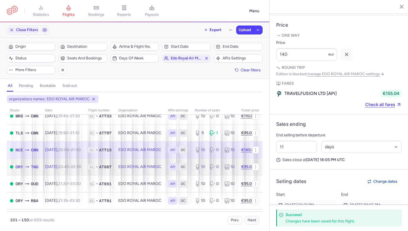
click at [104, 174] on td "1L • AT667" at bounding box center [100, 166] width 30 height 17
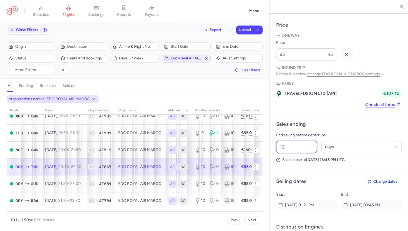
click at [303, 141] on input "10" at bounding box center [296, 147] width 41 height 12
click at [304, 222] on span "Save changes" at bounding box center [294, 220] width 27 height 5
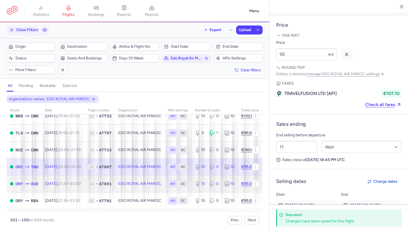
click at [68, 186] on time "21:20" at bounding box center [63, 183] width 10 height 5
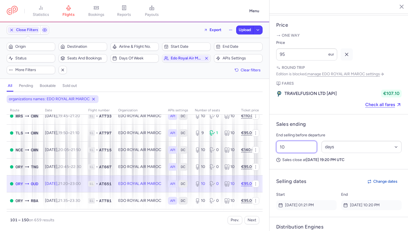
click at [298, 141] on input "10" at bounding box center [296, 147] width 41 height 12
click at [295, 222] on span "Save changes" at bounding box center [294, 220] width 27 height 5
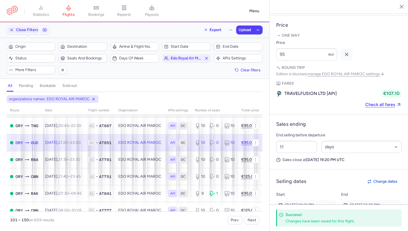
scroll to position [542, 0]
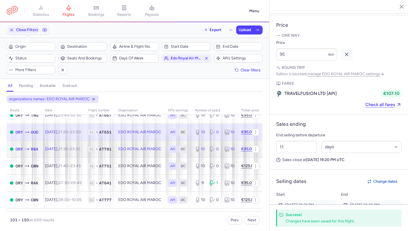
click at [80, 149] on time "23:30 +0" at bounding box center [75, 149] width 10 height 5
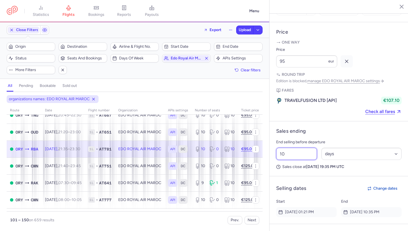
click at [301, 148] on input "10" at bounding box center [296, 154] width 41 height 12
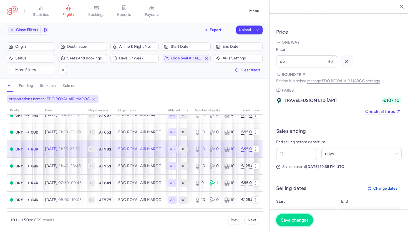
click at [292, 221] on span "Save changes" at bounding box center [294, 220] width 27 height 5
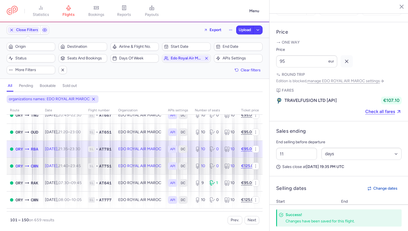
click at [54, 165] on span "[DATE] 21:40 – 23:45 +0" at bounding box center [63, 166] width 36 height 5
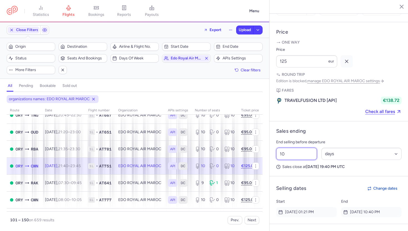
click at [296, 148] on input "10" at bounding box center [296, 154] width 41 height 12
type input "0"
type input "11"
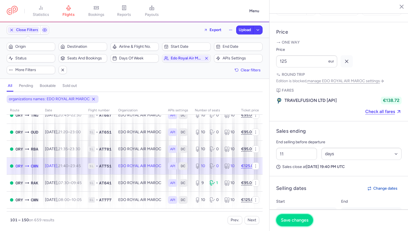
click at [294, 219] on span "Save changes" at bounding box center [294, 220] width 27 height 5
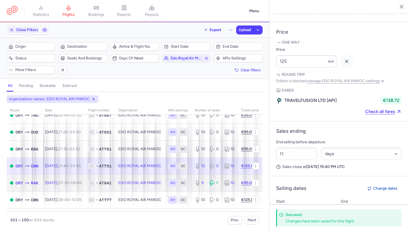
click at [82, 184] on span "07:30 – 09:45 +0" at bounding box center [69, 183] width 23 height 5
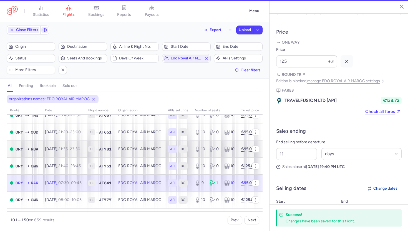
type input "9"
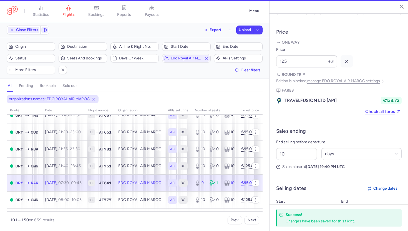
scroll to position [246, 0]
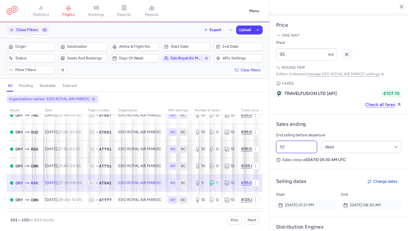
click at [296, 141] on input "10" at bounding box center [296, 147] width 41 height 12
type input "12"
click at [302, 223] on button "Save changes" at bounding box center [294, 220] width 37 height 12
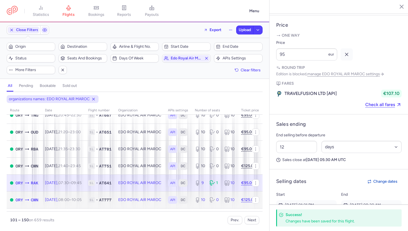
click at [98, 200] on td "1L • AT777" at bounding box center [100, 199] width 30 height 17
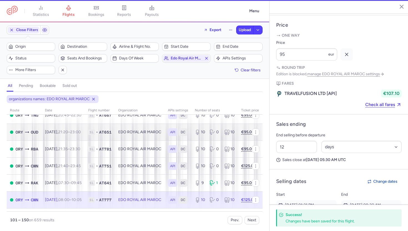
type input "10"
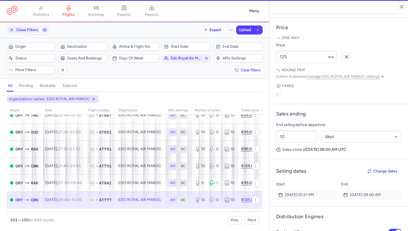
scroll to position [242, 0]
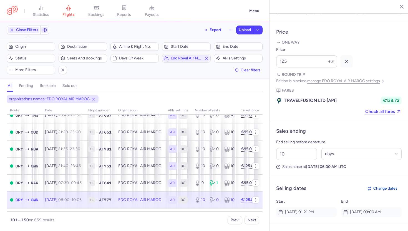
click at [298, 139] on p "End selling before departure" at bounding box center [339, 142] width 126 height 7
click at [298, 148] on input "10" at bounding box center [296, 154] width 41 height 12
click at [298, 216] on button "Save changes" at bounding box center [294, 220] width 37 height 12
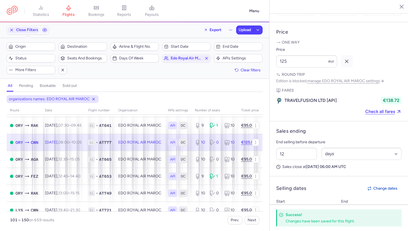
scroll to position [600, 0]
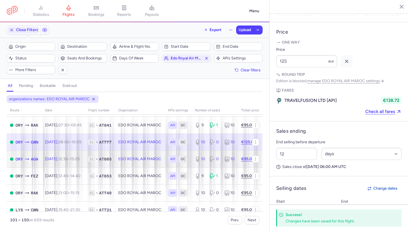
click at [85, 154] on td "[DATE] 12:35 – 15:05 +0" at bounding box center [63, 159] width 43 height 17
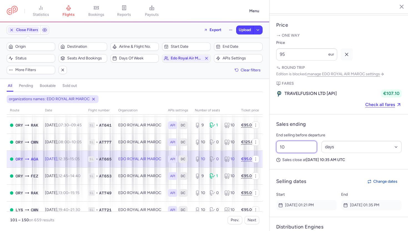
click at [303, 141] on input "10" at bounding box center [296, 147] width 41 height 12
type input "12"
click at [300, 222] on span "Save changes" at bounding box center [294, 220] width 27 height 5
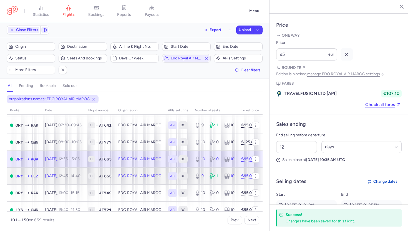
click at [112, 176] on span "AT653" at bounding box center [105, 176] width 12 height 6
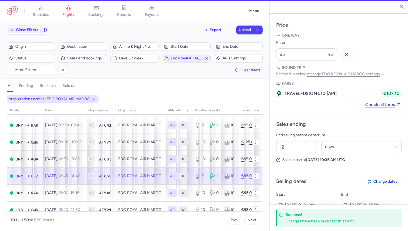
type input "9"
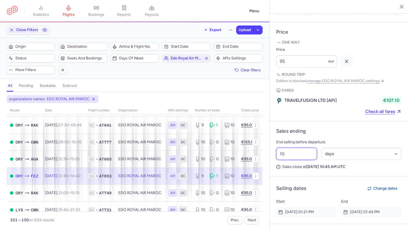
click at [299, 148] on input "10" at bounding box center [296, 154] width 41 height 12
type input "12"
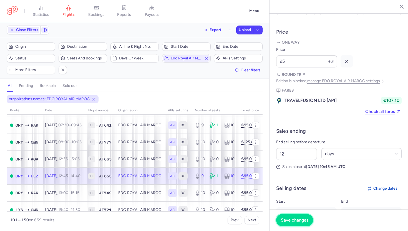
click at [299, 216] on button "Save changes" at bounding box center [294, 220] width 37 height 12
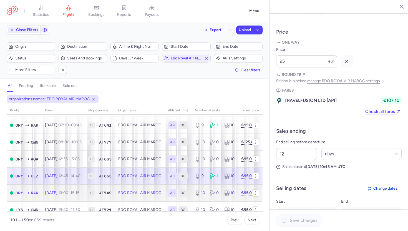
click at [115, 189] on td "1L • AT749" at bounding box center [100, 192] width 30 height 17
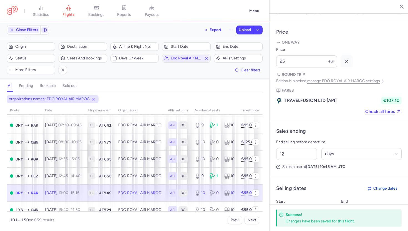
type input "10"
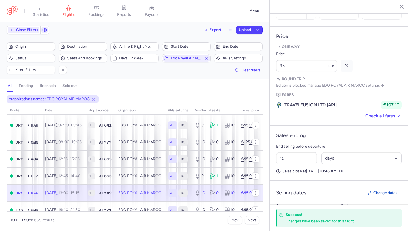
click at [303, 169] on p "Sales close at [DATE] 10:45 AM UTC" at bounding box center [339, 171] width 126 height 5
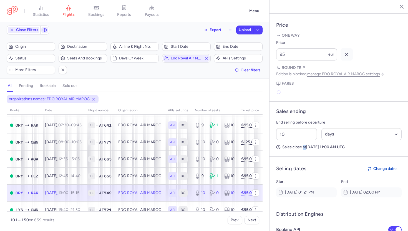
click at [303, 135] on section "End selling before departure 10 Select an option hours days Sales close at [DAT…" at bounding box center [339, 134] width 126 height 31
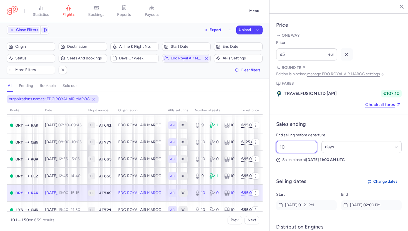
click at [303, 141] on input "10" at bounding box center [296, 147] width 41 height 12
click at [301, 219] on span "Save changes" at bounding box center [294, 220] width 27 height 5
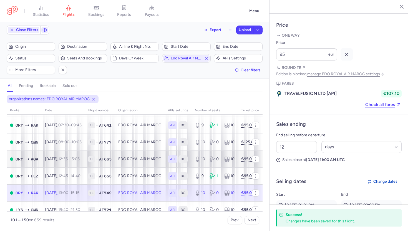
scroll to position [645, 0]
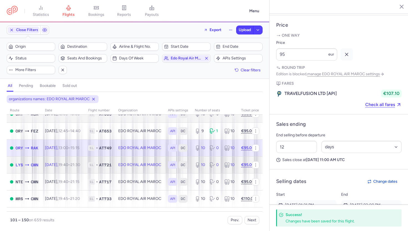
click at [85, 164] on td "[DATE] 19:40 – 21:30 +0" at bounding box center [63, 164] width 43 height 17
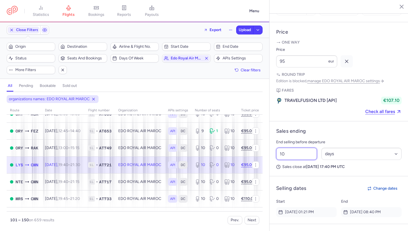
click at [289, 148] on input "10" at bounding box center [296, 154] width 41 height 12
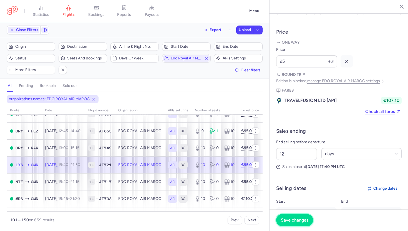
click at [296, 220] on span "Save changes" at bounding box center [294, 220] width 27 height 5
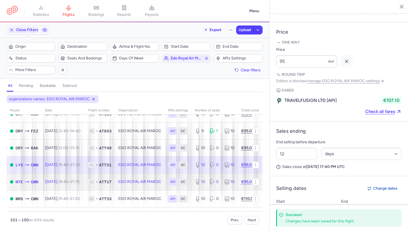
click at [79, 183] on time "21:15 +0" at bounding box center [75, 181] width 9 height 5
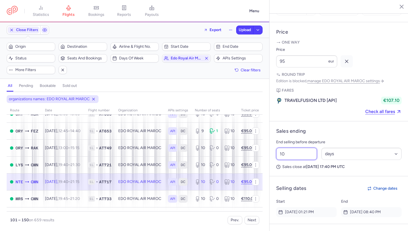
click at [292, 148] on input "10" at bounding box center [296, 154] width 41 height 12
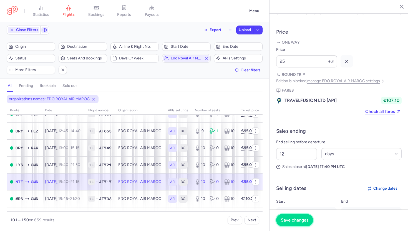
click at [297, 224] on button "Save changes" at bounding box center [294, 220] width 37 height 12
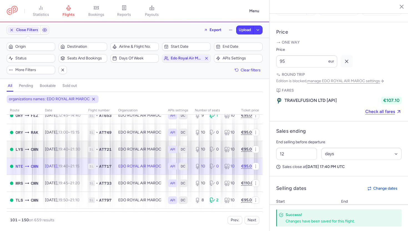
scroll to position [664, 0]
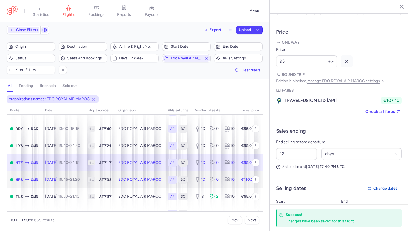
click at [85, 176] on td "[DATE] 19:45 – 21:20 +0" at bounding box center [63, 179] width 43 height 17
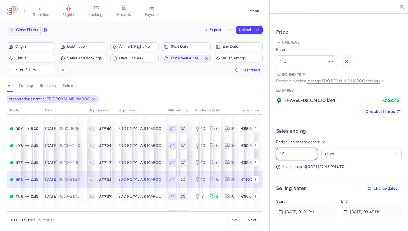
click at [298, 148] on input "10" at bounding box center [296, 154] width 41 height 12
type input "12"
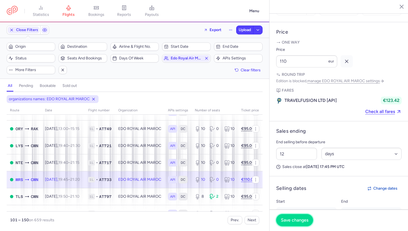
click at [298, 219] on span "Save changes" at bounding box center [294, 220] width 27 height 5
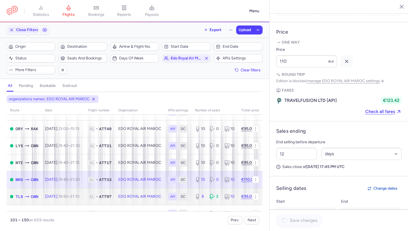
click at [85, 196] on td "[DATE] 19:50 – 21:10 +0" at bounding box center [63, 196] width 43 height 17
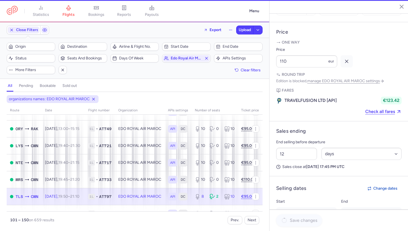
type input "8"
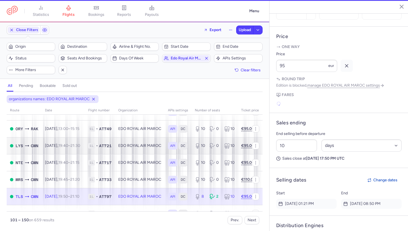
scroll to position [246, 0]
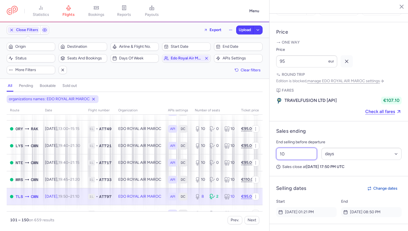
click at [303, 148] on input "10" at bounding box center [296, 154] width 41 height 12
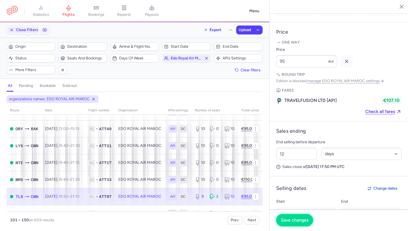
click at [300, 225] on button "Save changes" at bounding box center [294, 220] width 37 height 12
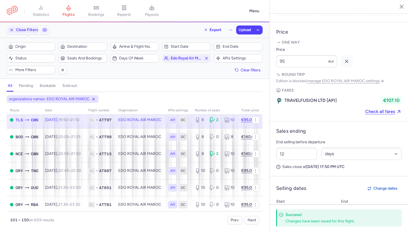
scroll to position [750, 0]
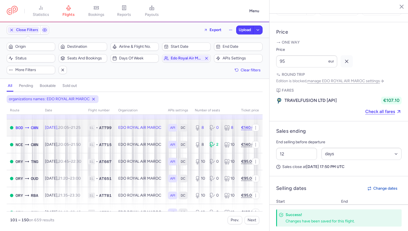
click at [80, 132] on td "[DATE] 20:05 – 21:25 +0" at bounding box center [63, 127] width 43 height 17
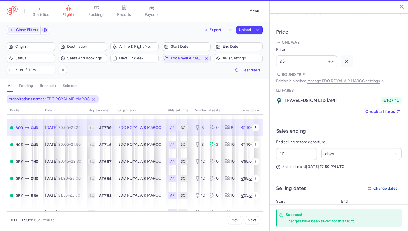
scroll to position [242, 0]
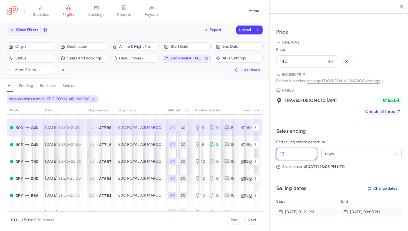
click at [297, 148] on input "10" at bounding box center [296, 154] width 41 height 12
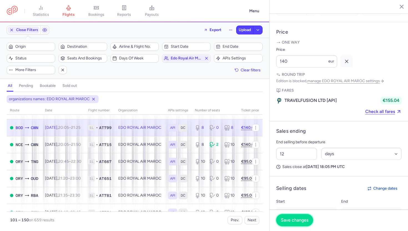
click at [288, 217] on button "Save changes" at bounding box center [294, 220] width 37 height 12
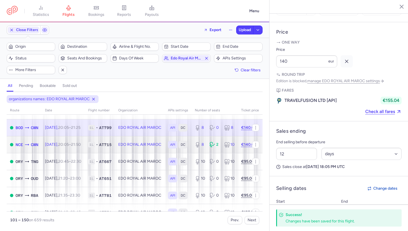
click at [133, 147] on td "EDO ROYAL AIR MAROC" at bounding box center [140, 144] width 50 height 17
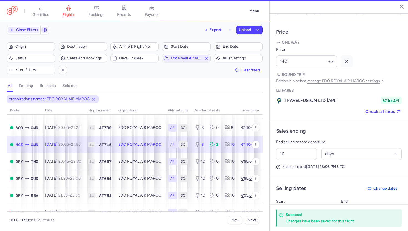
scroll to position [246, 0]
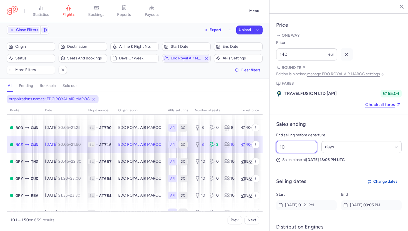
click at [302, 141] on input "10" at bounding box center [296, 147] width 41 height 12
type input "12"
click at [296, 217] on button "Save changes" at bounding box center [294, 220] width 37 height 12
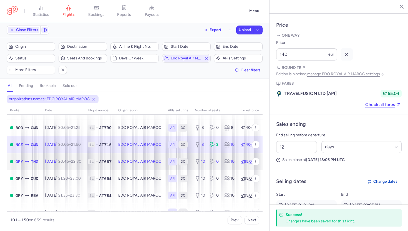
click at [145, 155] on td "EDO ROYAL AIR MAROC" at bounding box center [140, 161] width 50 height 17
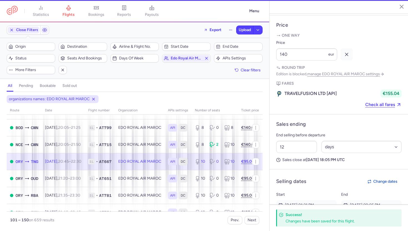
type input "10"
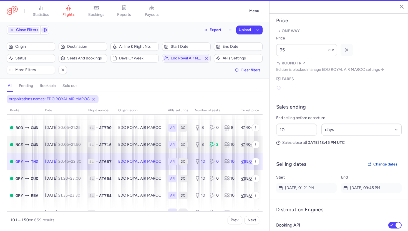
scroll to position [242, 0]
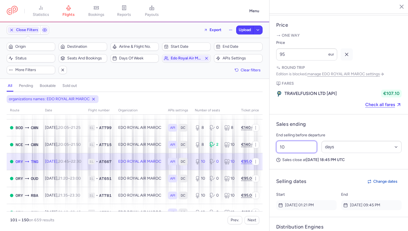
click at [294, 141] on input "10" at bounding box center [296, 147] width 41 height 12
type input "0"
click at [282, 222] on span "Save changes" at bounding box center [294, 220] width 27 height 5
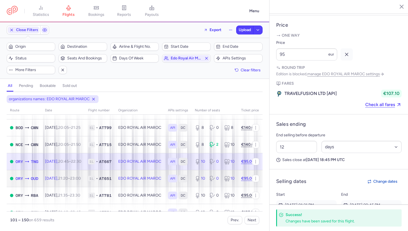
click at [85, 179] on td "[DATE] 21:20 – 23:00 +0" at bounding box center [63, 178] width 43 height 17
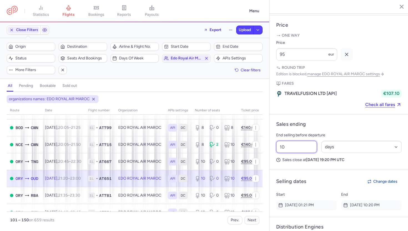
click at [295, 141] on input "10" at bounding box center [296, 147] width 41 height 12
click at [291, 220] on span "Save changes" at bounding box center [294, 220] width 27 height 5
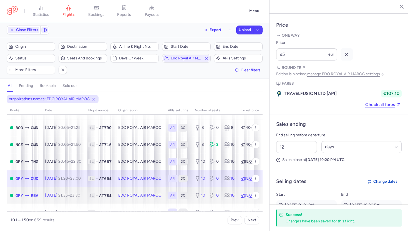
click at [80, 194] on time "23:30 +0" at bounding box center [75, 195] width 10 height 5
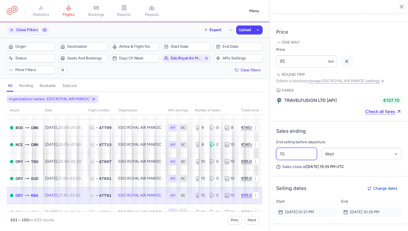
click at [294, 148] on input "10" at bounding box center [296, 154] width 41 height 12
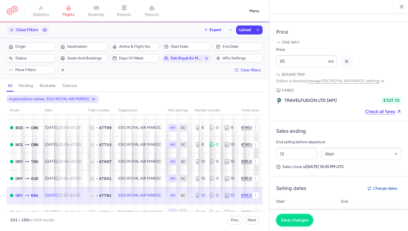
click at [298, 221] on span "Save changes" at bounding box center [294, 220] width 27 height 5
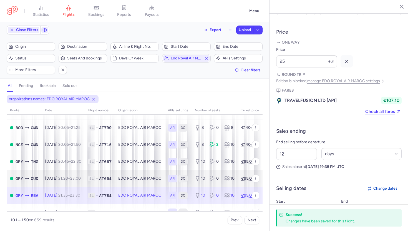
scroll to position [759, 0]
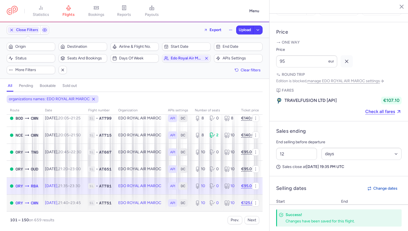
click at [85, 200] on td "[DATE] 21:40 – 23:45 +0" at bounding box center [63, 202] width 43 height 17
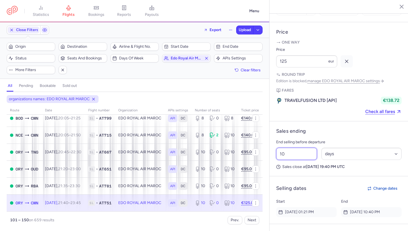
click at [297, 148] on input "10" at bounding box center [296, 154] width 41 height 12
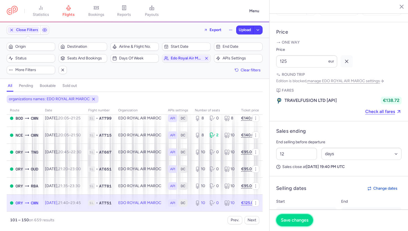
click at [298, 220] on span "Save changes" at bounding box center [294, 220] width 27 height 5
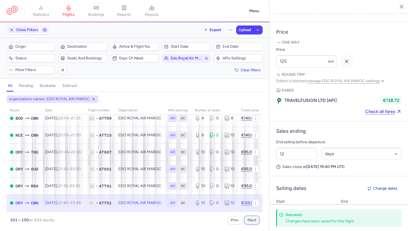
click at [252, 222] on button "Next" at bounding box center [252, 220] width 15 height 8
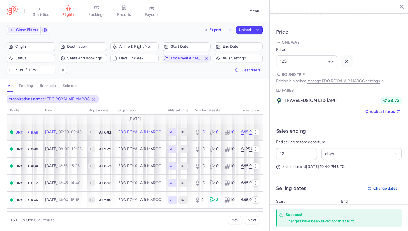
click at [146, 131] on td "EDO ROYAL AIR MAROC" at bounding box center [140, 132] width 50 height 17
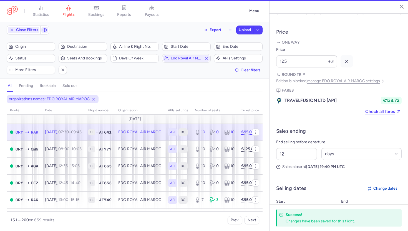
type input "10"
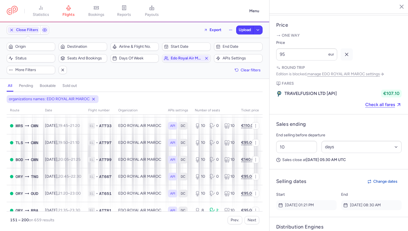
scroll to position [130, 0]
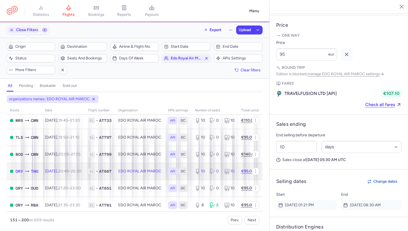
click at [132, 167] on td "EDO ROYAL AIR MAROC" at bounding box center [140, 171] width 50 height 17
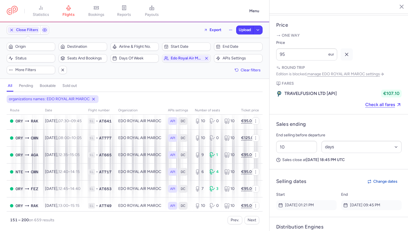
scroll to position [250, 0]
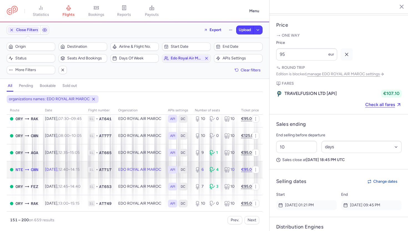
click at [132, 167] on td "EDO ROYAL AIR MAROC" at bounding box center [140, 169] width 50 height 17
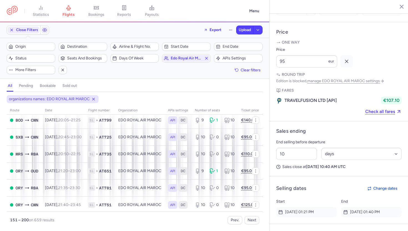
scroll to position [759, 0]
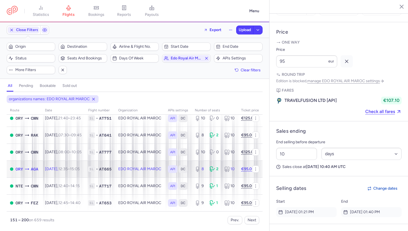
click at [132, 167] on td "EDO ROYAL AIR MAROC" at bounding box center [140, 169] width 50 height 17
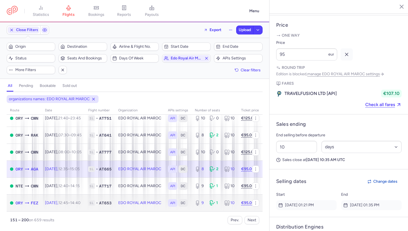
click at [138, 194] on td "EDO ROYAL AIR MAROC" at bounding box center [140, 202] width 50 height 17
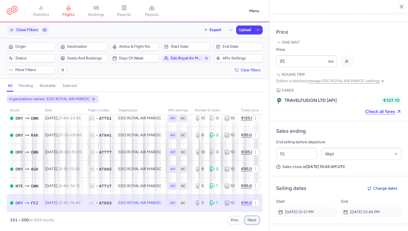
click at [251, 222] on button "Next" at bounding box center [252, 220] width 15 height 8
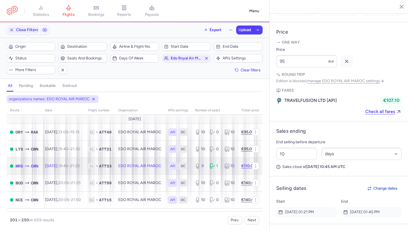
click at [143, 165] on td "EDO ROYAL AIR MAROC" at bounding box center [140, 165] width 50 height 17
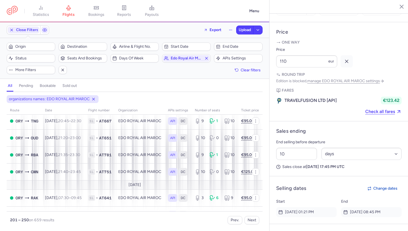
scroll to position [100, 0]
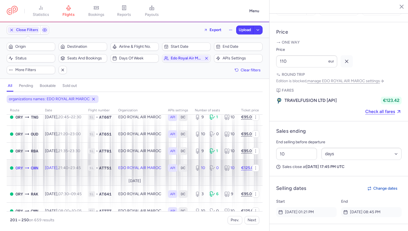
click at [143, 165] on td "EDO ROYAL AIR MAROC" at bounding box center [140, 167] width 50 height 17
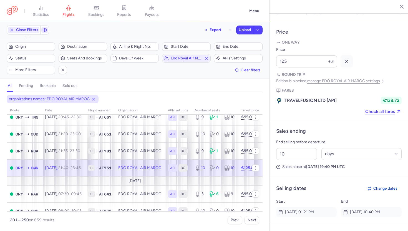
scroll to position [156, 0]
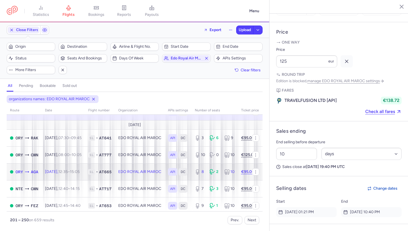
click at [143, 165] on td "EDO ROYAL AIR MAROC" at bounding box center [140, 171] width 50 height 17
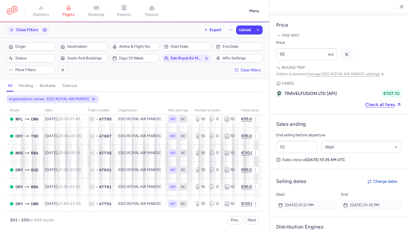
scroll to position [361, 0]
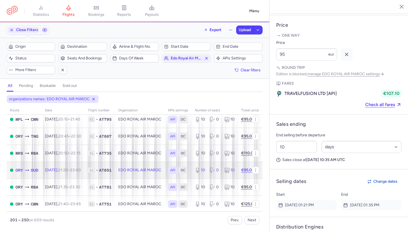
click at [143, 165] on td "EDO ROYAL AIR MAROC" at bounding box center [140, 170] width 50 height 17
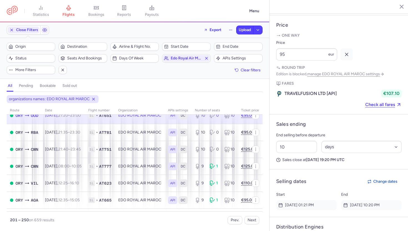
scroll to position [419, 0]
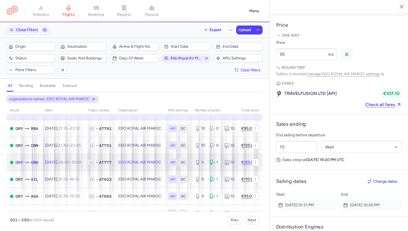
click at [143, 165] on td "EDO ROYAL AIR MAROC" at bounding box center [140, 162] width 50 height 17
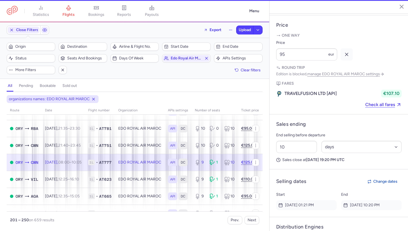
scroll to position [246, 0]
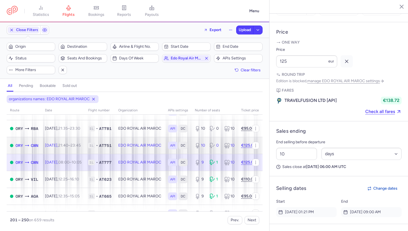
click at [147, 146] on td "EDO ROYAL AIR MAROC" at bounding box center [140, 145] width 50 height 17
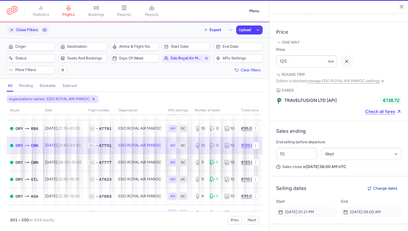
scroll to position [242, 0]
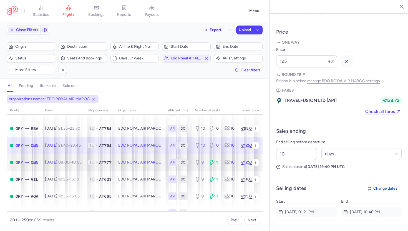
click at [144, 163] on td "EDO ROYAL AIR MAROC" at bounding box center [140, 162] width 50 height 17
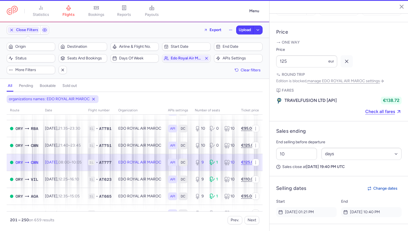
scroll to position [246, 0]
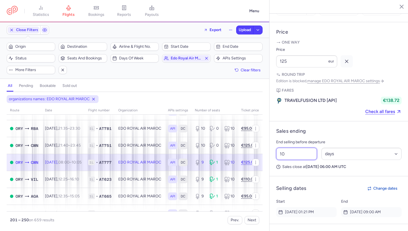
click at [299, 148] on input "10" at bounding box center [296, 154] width 41 height 12
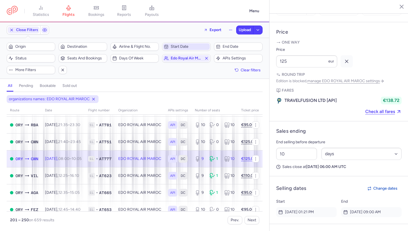
click at [174, 45] on span "Start date" at bounding box center [190, 46] width 38 height 4
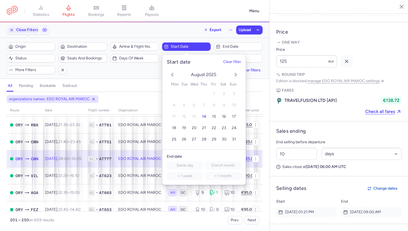
click at [234, 75] on icon "next month" at bounding box center [235, 74] width 7 height 7
click at [184, 93] on span "2" at bounding box center [184, 94] width 2 height 5
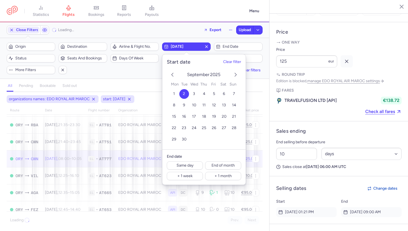
scroll to position [431, 0]
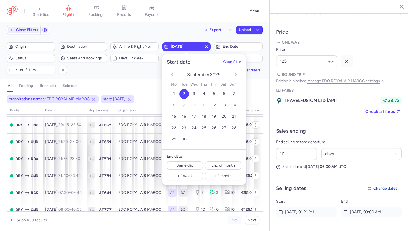
click at [237, 41] on div "Filters (2) – 433 results Origin Destination Airline & Flight No. [DATE] End da…" at bounding box center [134, 58] width 269 height 41
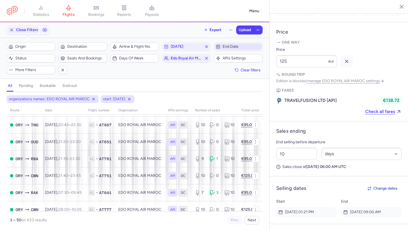
click at [237, 47] on span "End date" at bounding box center [242, 46] width 38 height 4
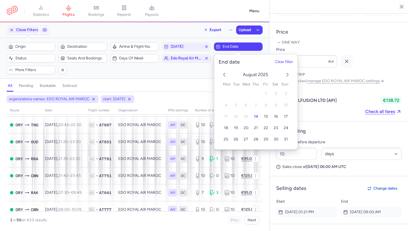
click at [285, 78] on div "[DATE] 1 2 3 4 5 6 7 8 9 10 11 12 13 14 15 16 17 18 19 20 21 22 23 24 25 26 27 …" at bounding box center [255, 107] width 83 height 84
click at [286, 78] on icon "next month" at bounding box center [287, 74] width 7 height 7
click at [242, 95] on button "3" at bounding box center [246, 94] width 10 height 10
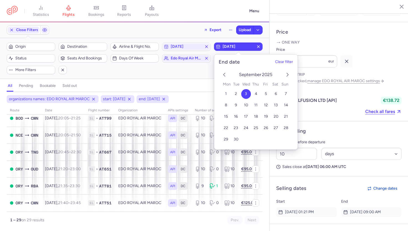
click at [190, 86] on div "all pending bookable sold out" at bounding box center [135, 87] width 256 height 10
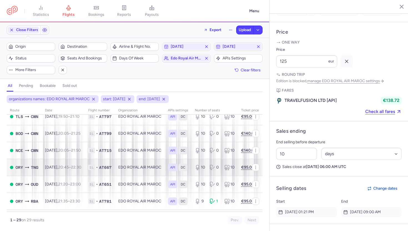
scroll to position [403, 0]
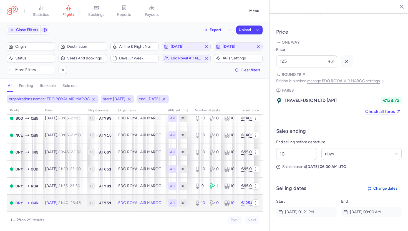
click at [152, 197] on td "EDO ROYAL AIR MAROC" at bounding box center [140, 202] width 50 height 17
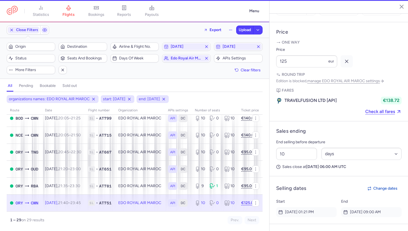
type input "10"
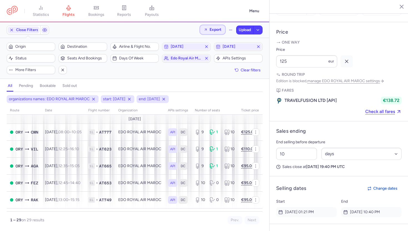
click at [208, 31] on span "Export" at bounding box center [213, 29] width 18 height 4
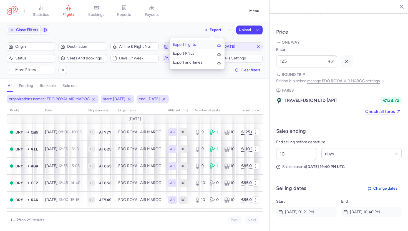
click at [188, 47] on p "Export flights" at bounding box center [184, 44] width 23 height 4
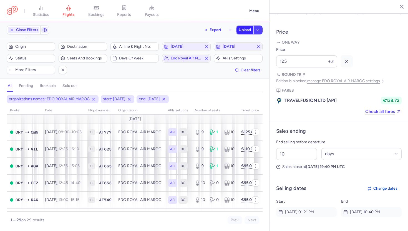
click at [243, 29] on span "Upload" at bounding box center [245, 30] width 12 height 4
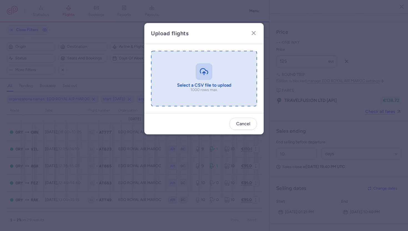
click at [202, 71] on input "file" at bounding box center [204, 79] width 106 height 56
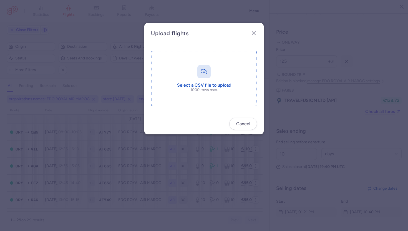
type input "C:\fakepath\export_flights_20250814,1510.csv"
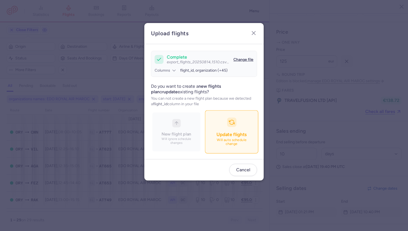
click at [228, 139] on button "Update flights Will auto schedule change" at bounding box center [231, 132] width 53 height 43
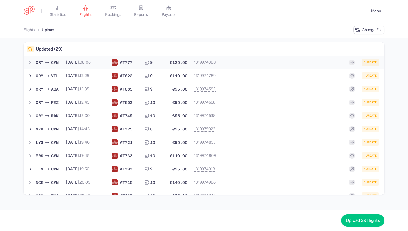
click at [230, 62] on div "1 update" at bounding box center [299, 62] width 159 height 7
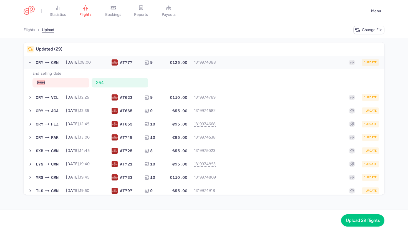
click at [229, 62] on div "1 update" at bounding box center [299, 62] width 159 height 7
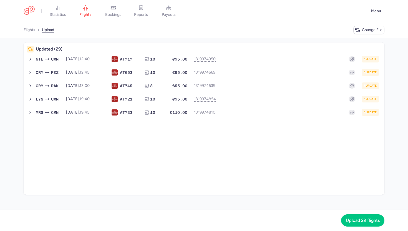
scroll to position [248, 0]
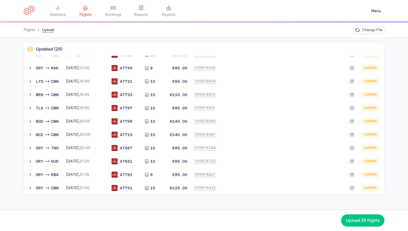
click at [230, 112] on button "TLS CMN [DATE] 19:50 AT 797 10 €95.00 1319974919 1 update [DATE] 19:50 AT797 10…" at bounding box center [204, 107] width 361 height 13
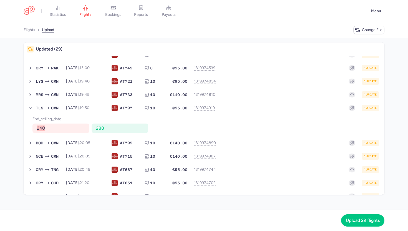
click at [230, 112] on button "TLS CMN [DATE] 19:50 AT 797 10 €95.00 1319974919 1 update [DATE] 19:50 AT797 10…" at bounding box center [204, 107] width 361 height 13
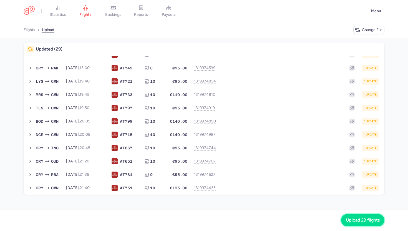
click at [356, 222] on span "Upload 29 flights" at bounding box center [363, 220] width 34 height 5
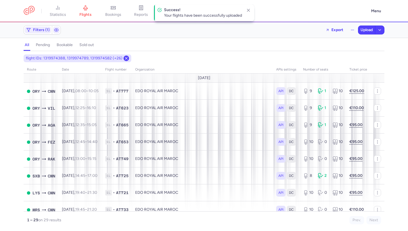
click at [125, 58] on line at bounding box center [126, 58] width 2 height 2
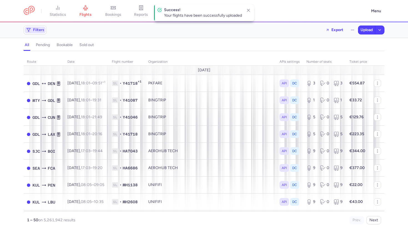
click at [39, 30] on span "Filters" at bounding box center [38, 30] width 11 height 4
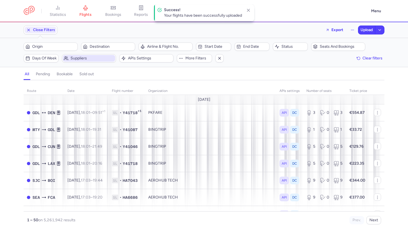
click at [79, 56] on span "Suppliers" at bounding box center [89, 58] width 52 height 7
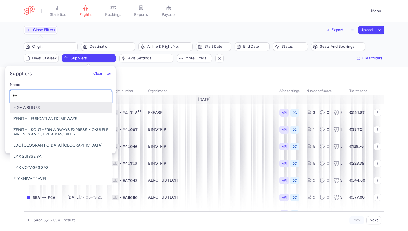
type input "t"
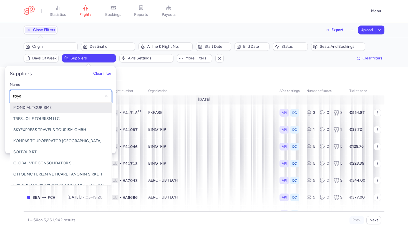
type input "royal"
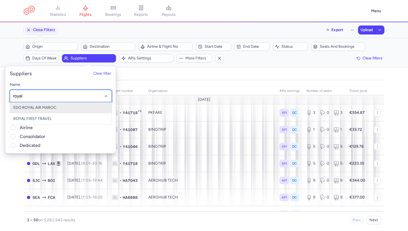
click at [79, 107] on span "EDO ROYAL AIR MAROC" at bounding box center [61, 107] width 102 height 11
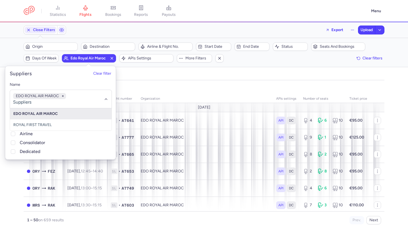
click at [186, 83] on div "organizations names: EDO ROYAL AIR MAROC" at bounding box center [203, 87] width 363 height 10
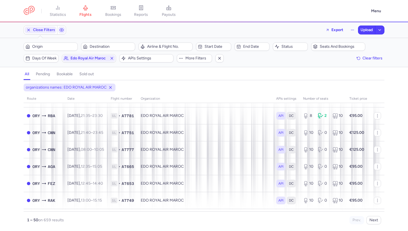
scroll to position [747, 0]
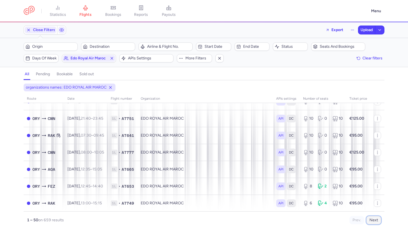
click at [376, 222] on button "Next" at bounding box center [374, 220] width 15 height 8
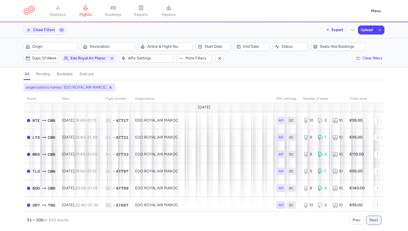
click at [376, 222] on button "Next" at bounding box center [374, 220] width 15 height 8
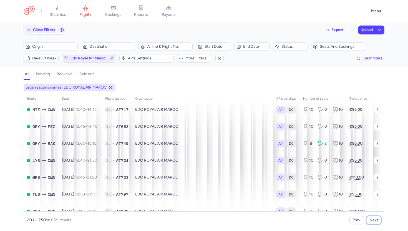
scroll to position [757, 0]
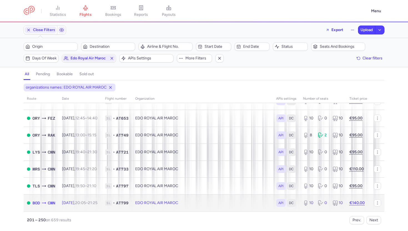
click at [225, 204] on td "EDO ROYAL AIR MAROC" at bounding box center [202, 202] width 141 height 17
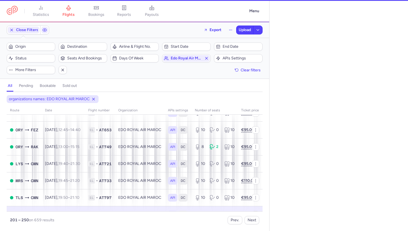
select select "days"
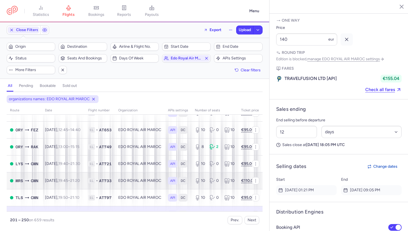
scroll to position [768, 0]
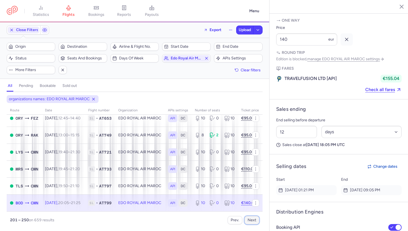
click at [257, 220] on button "Next" at bounding box center [252, 220] width 15 height 8
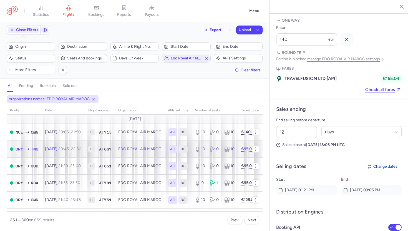
click at [148, 147] on td "EDO ROYAL AIR MAROC" at bounding box center [140, 149] width 50 height 17
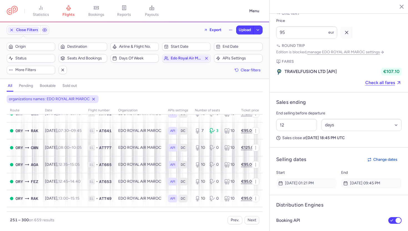
scroll to position [86, 0]
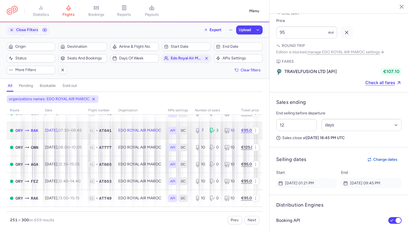
click at [150, 136] on td "EDO ROYAL AIR MAROC" at bounding box center [140, 130] width 50 height 17
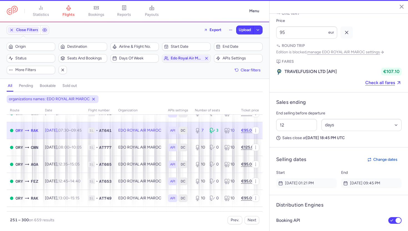
type input "7"
type input "10"
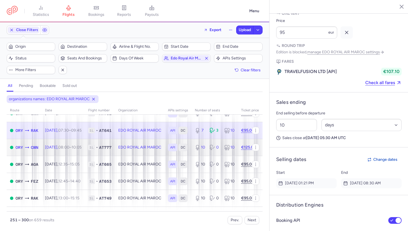
click at [150, 147] on td "EDO ROYAL AIR MAROC" at bounding box center [140, 147] width 50 height 17
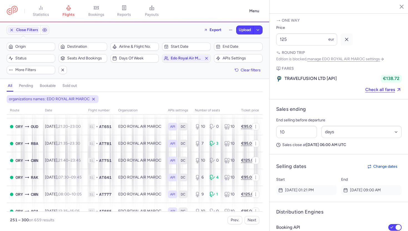
scroll to position [314, 0]
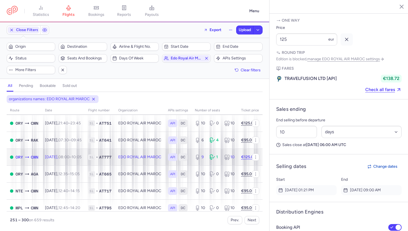
click at [150, 156] on td "EDO ROYAL AIR MAROC" at bounding box center [140, 157] width 50 height 17
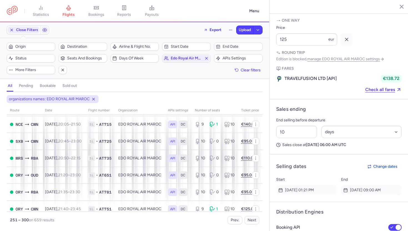
scroll to position [759, 0]
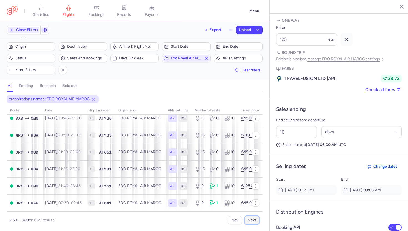
click at [250, 220] on button "Next" at bounding box center [252, 220] width 15 height 8
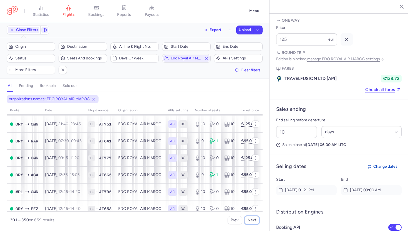
scroll to position [213, 0]
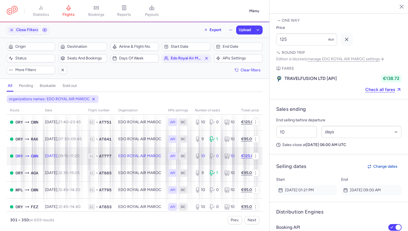
click at [142, 155] on td "EDO ROYAL AIR MAROC" at bounding box center [140, 155] width 50 height 17
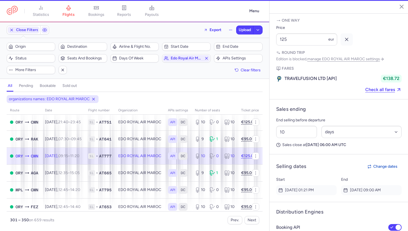
type input "10"
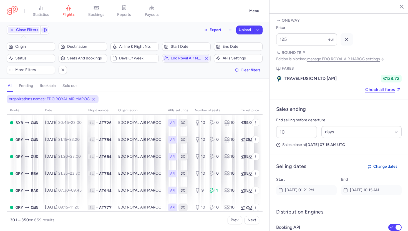
scroll to position [688, 0]
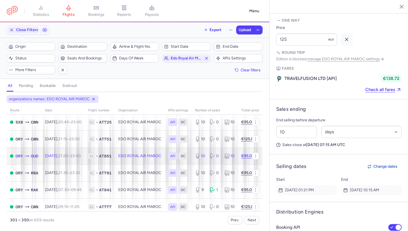
click at [142, 155] on td "EDO ROYAL AIR MAROC" at bounding box center [140, 155] width 50 height 17
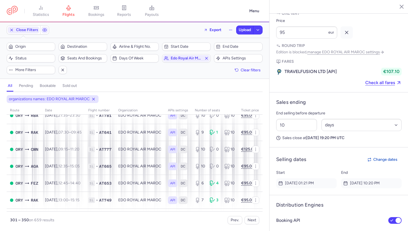
scroll to position [759, 0]
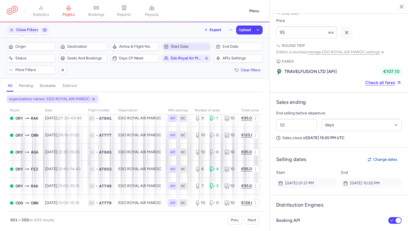
click at [184, 42] on button "Start date" at bounding box center [186, 46] width 49 height 8
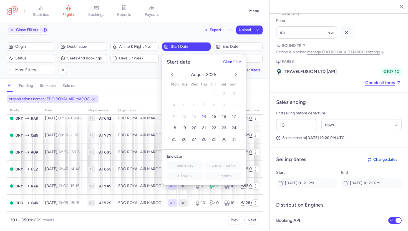
click at [240, 78] on div "[DATE] 1 2 3 4 5 6 7 8 9 10 11 12 13 14 15 16 17 18 19 20 21 22 23 24 25 26 27 …" at bounding box center [203, 107] width 83 height 84
click at [235, 75] on icon "next month" at bounding box center [235, 74] width 7 height 7
click at [186, 104] on button "9" at bounding box center [184, 106] width 10 height 10
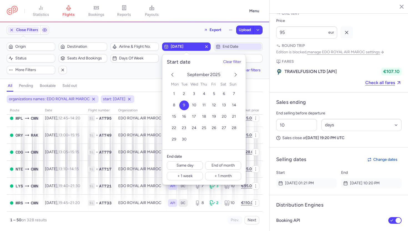
click at [236, 49] on span "End date" at bounding box center [238, 46] width 47 height 7
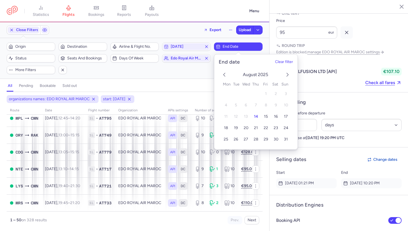
click at [287, 74] on icon "next month" at bounding box center [287, 74] width 7 height 7
click at [245, 106] on span "10" at bounding box center [246, 105] width 4 height 5
click at [177, 83] on div "all pending bookable sold out" at bounding box center [135, 87] width 256 height 10
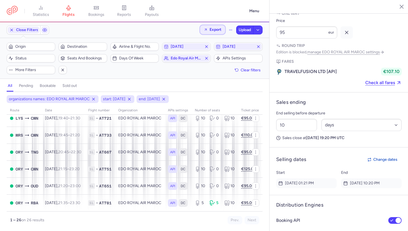
click at [214, 29] on span "Export" at bounding box center [216, 29] width 12 height 4
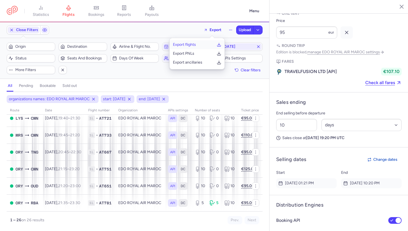
click at [195, 45] on p "Export flights" at bounding box center [184, 44] width 23 height 4
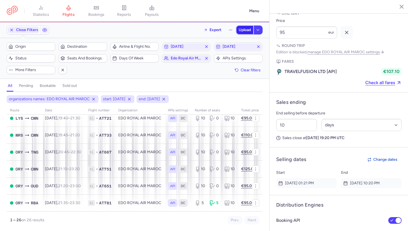
click at [244, 28] on span "Upload" at bounding box center [245, 30] width 12 height 4
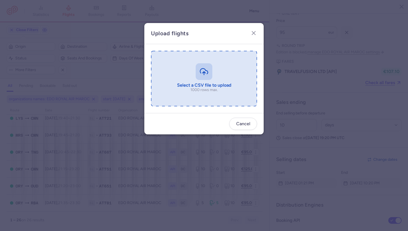
click at [207, 71] on input "file" at bounding box center [204, 79] width 106 height 56
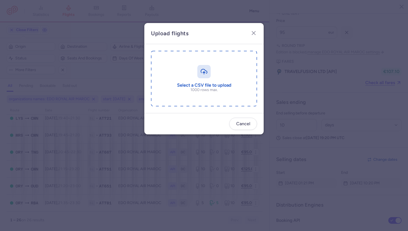
type input "C:\fakepath\export_flights_20250814,1513.csv"
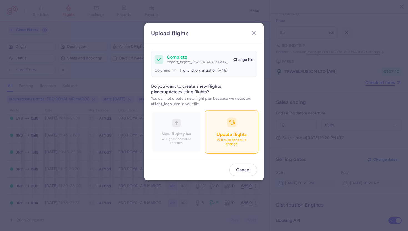
click at [234, 122] on icon "button" at bounding box center [232, 122] width 6 height 6
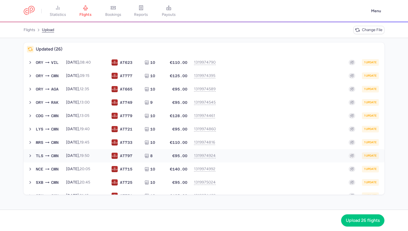
click at [284, 159] on button "TLS CMN [DATE] 19:50 AT 797 8 €95.00 1319974924 1 update [DATE] 19:50 AT797 8 s…" at bounding box center [204, 155] width 361 height 13
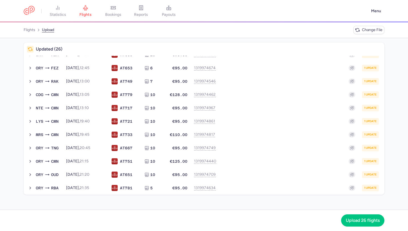
click at [284, 159] on div "1 update" at bounding box center [299, 161] width 159 height 7
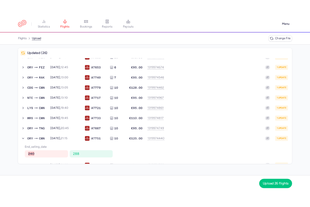
scroll to position [251, 0]
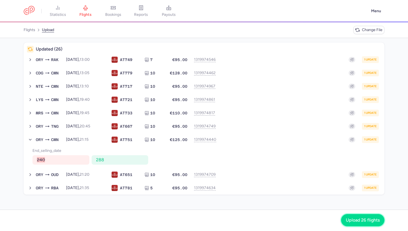
click at [357, 222] on span "Upload 26 flights" at bounding box center [363, 220] width 34 height 5
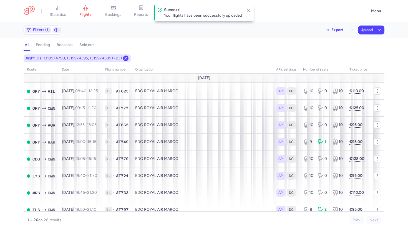
click at [124, 58] on icon at bounding box center [126, 58] width 4 height 4
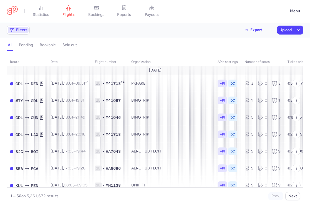
click at [24, 27] on span "Filters" at bounding box center [18, 30] width 21 height 7
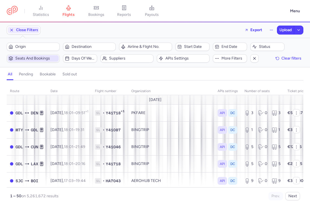
click at [31, 57] on span "Seats and bookings" at bounding box center [36, 58] width 42 height 4
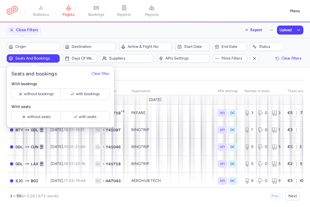
click at [31, 57] on span "Seats and bookings" at bounding box center [36, 58] width 42 height 4
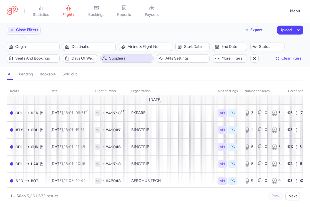
click at [118, 61] on span "Suppliers" at bounding box center [126, 58] width 51 height 7
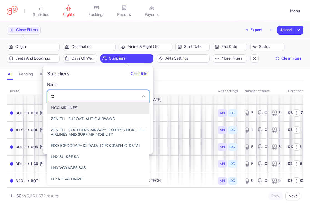
type input "[PERSON_NAME]"
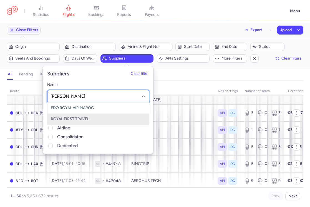
click at [97, 117] on span "ROYAL FIRST TRAVEL" at bounding box center [98, 118] width 102 height 11
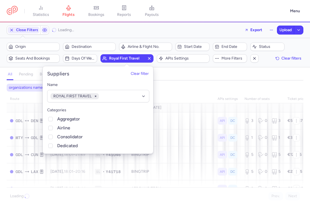
click at [178, 91] on div "organizations names: ROYAL FIRST TRAVEL" at bounding box center [155, 87] width 299 height 10
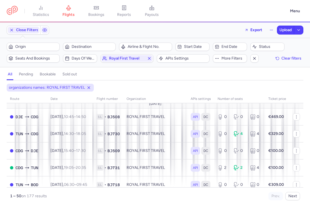
scroll to position [3, 0]
click at [151, 57] on icon "button" at bounding box center [149, 58] width 4 height 4
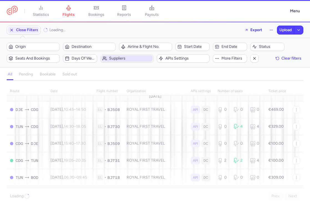
click at [123, 58] on span "Suppliers" at bounding box center [130, 58] width 42 height 4
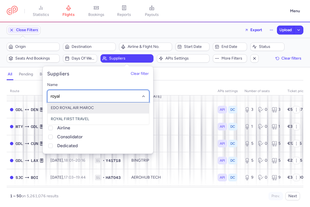
type input "royal a"
click at [103, 106] on span "EDO ROYAL AIR MAROC" at bounding box center [98, 107] width 102 height 11
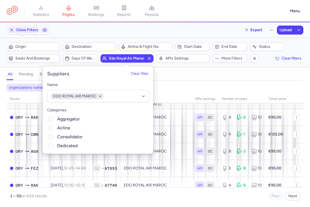
click at [183, 92] on div "organizations names: EDO ROYAL AIR MAROC" at bounding box center [155, 87] width 299 height 10
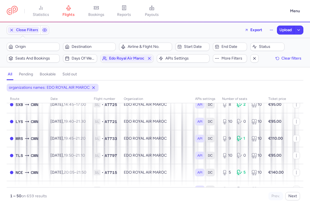
scroll to position [428, 0]
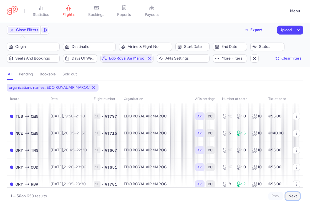
click at [292, 195] on button "Next" at bounding box center [292, 196] width 15 height 8
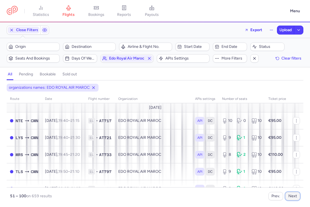
click at [292, 195] on button "Next" at bounding box center [292, 196] width 15 height 8
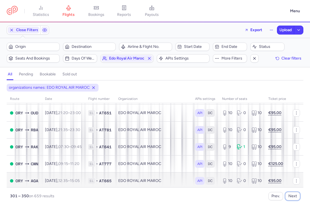
scroll to position [709, 0]
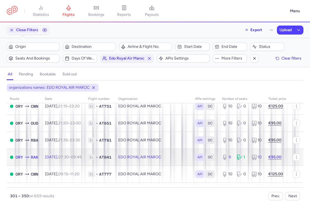
click at [141, 157] on td "EDO ROYAL AIR MAROC" at bounding box center [153, 156] width 77 height 17
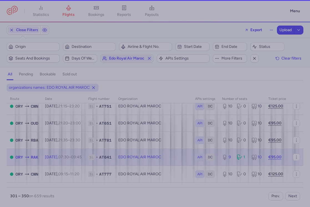
select select "days"
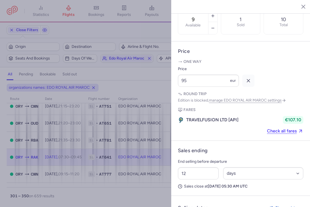
scroll to position [220, 0]
click at [64, 141] on div at bounding box center [155, 103] width 310 height 207
click at [72, 139] on div at bounding box center [155, 103] width 310 height 207
click at [301, 7] on line "button" at bounding box center [299, 6] width 3 height 3
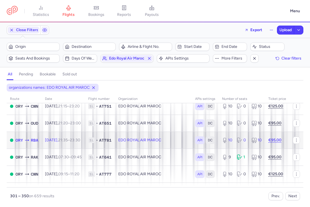
click at [80, 136] on td "[DATE] 21:35 – 23:30 +0" at bounding box center [63, 139] width 43 height 17
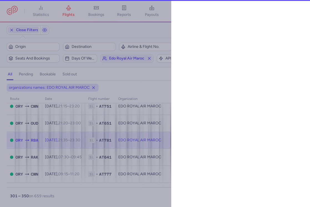
select select "days"
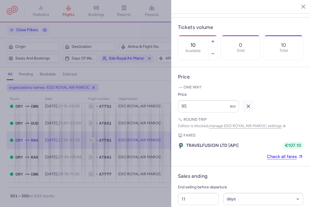
scroll to position [217, 0]
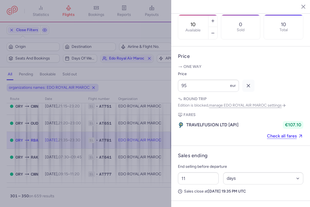
click at [301, 5] on icon "button" at bounding box center [300, 7] width 6 height 6
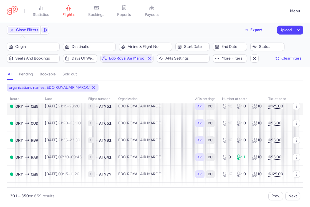
scroll to position [772, 0]
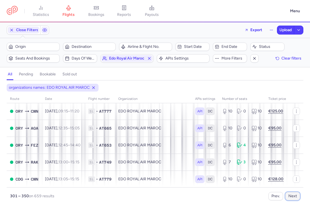
click at [290, 197] on button "Next" at bounding box center [292, 196] width 15 height 8
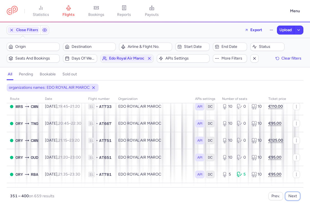
scroll to position [57, 0]
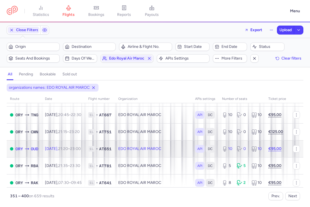
click at [81, 145] on td "[DATE] 21:20 – 23:00 +0" at bounding box center [63, 148] width 43 height 17
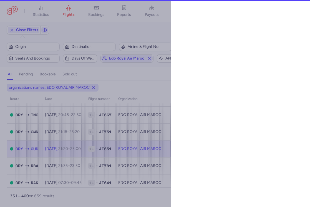
select select "days"
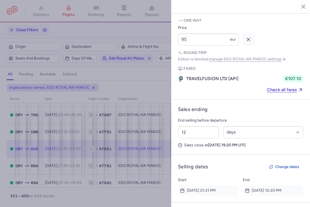
scroll to position [257, 0]
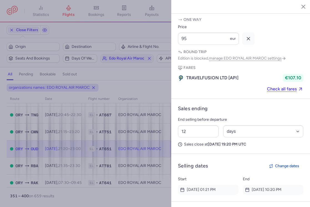
click at [295, 6] on button "button" at bounding box center [299, 6] width 8 height 8
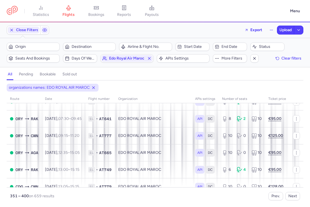
scroll to position [121, 0]
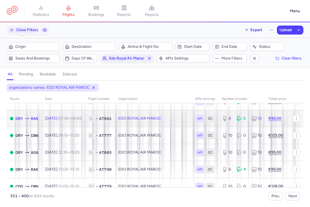
click at [82, 119] on time "09:45 +0" at bounding box center [76, 118] width 11 height 5
select select "days"
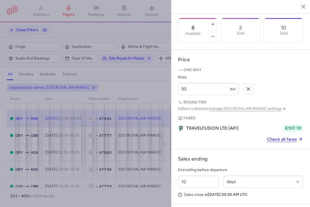
scroll to position [215, 0]
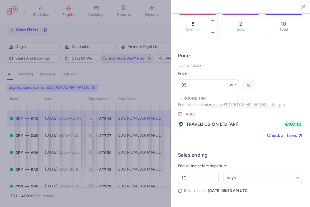
click at [301, 7] on icon "button" at bounding box center [300, 7] width 6 height 6
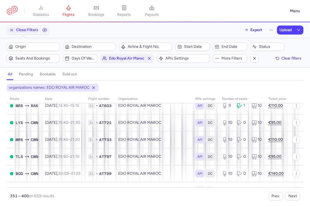
scroll to position [772, 0]
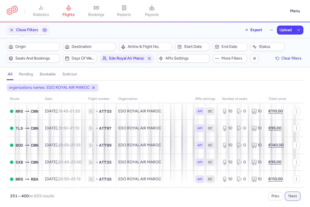
click at [298, 196] on button "Next" at bounding box center [292, 196] width 15 height 8
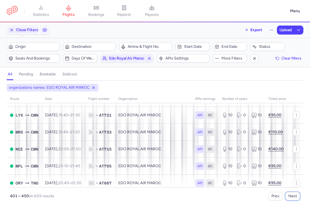
scroll to position [481, 0]
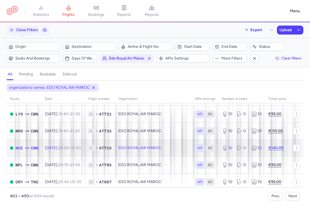
click at [129, 154] on td "EDO ROYAL AIR MAROC" at bounding box center [153, 147] width 77 height 17
select select "days"
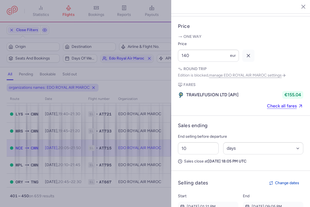
scroll to position [244, 0]
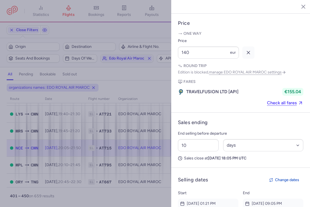
click at [300, 7] on icon "button" at bounding box center [300, 7] width 6 height 6
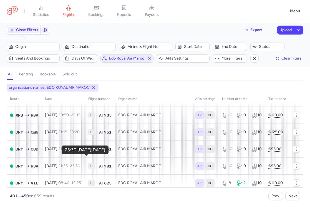
scroll to position [622, 0]
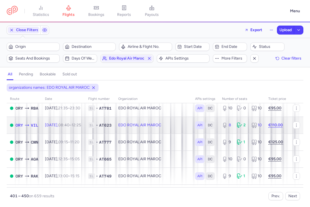
click at [69, 124] on time "08:40" at bounding box center [63, 124] width 11 height 5
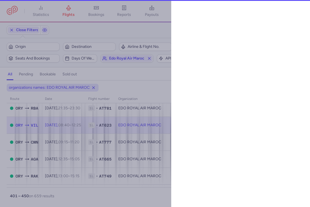
select select "days"
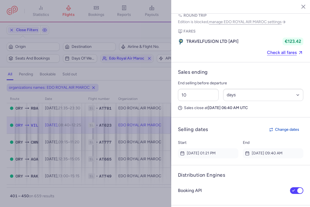
scroll to position [309, 0]
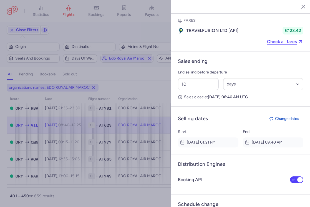
click at [299, 7] on icon "button" at bounding box center [300, 7] width 6 height 6
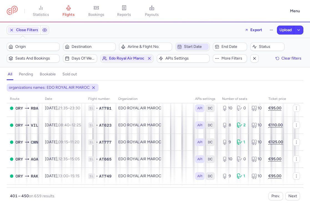
click at [188, 48] on span "Start date" at bounding box center [196, 46] width 24 height 4
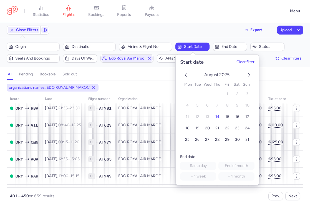
click at [248, 74] on icon "next month" at bounding box center [249, 74] width 7 height 7
click at [200, 118] on button "16" at bounding box center [198, 117] width 10 height 10
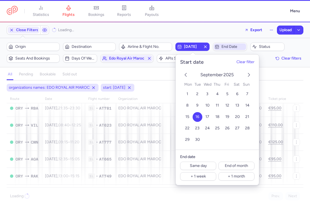
click at [220, 50] on span "End date" at bounding box center [230, 46] width 32 height 7
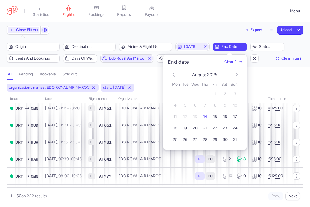
click at [237, 73] on icon "next month" at bounding box center [237, 74] width 7 height 7
click at [197, 116] on button "17" at bounding box center [195, 117] width 10 height 10
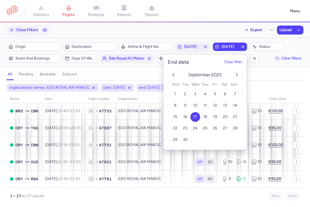
scroll to position [382, 0]
click at [145, 75] on div "all pending bookable sold out" at bounding box center [155, 76] width 297 height 10
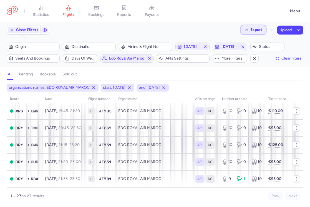
click at [258, 29] on span "Export" at bounding box center [256, 29] width 12 height 4
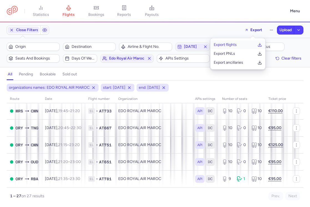
click at [231, 46] on p "Export flights" at bounding box center [225, 44] width 23 height 4
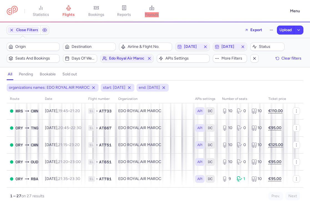
click at [220, 9] on nav "statistics flights bookings reports payouts" at bounding box center [147, 11] width 280 height 12
click at [285, 33] on button "Upload" at bounding box center [285, 30] width 17 height 8
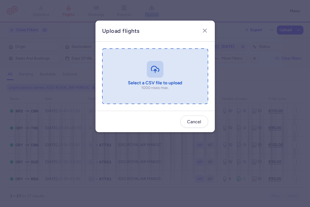
click at [156, 75] on input "file" at bounding box center [155, 76] width 106 height 56
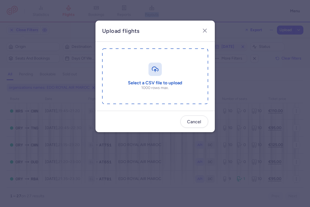
type input "C:\fakepath\export_flights_20250814,1517.csv"
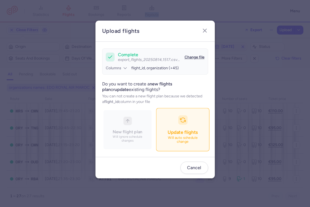
click at [173, 121] on button "Update flights Will auto schedule change" at bounding box center [182, 129] width 53 height 43
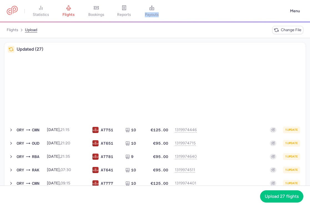
scroll to position [221, 0]
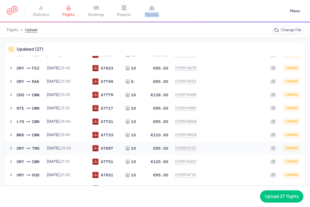
click at [161, 149] on div "ORY TNG [DATE] 20:45 AT 667 10 €95.00 1319974753 1 update [DATE] 20:45 AT667 10…" at bounding box center [158, 148] width 288 height 7
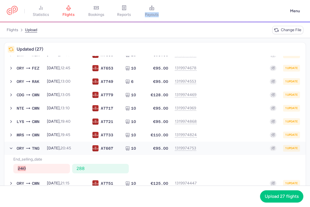
scroll to position [243, 0]
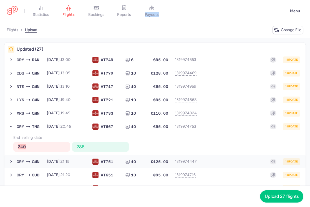
click at [155, 164] on div "ORY CMN [DATE] 21:15 AT 751 10 €125.00 1319974447 1 update [DATE] 21:15 AT751 1…" at bounding box center [158, 161] width 288 height 7
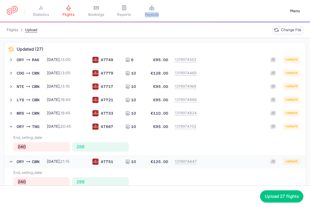
scroll to position [264, 0]
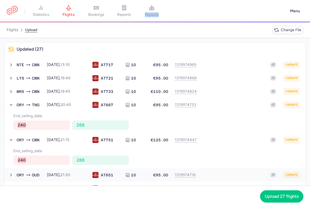
click at [160, 173] on div "ORY OUD [DATE] 21:20 AT 651 10 €95.00 1319974716 1 update [DATE] 21:20 AT651 10…" at bounding box center [158, 174] width 288 height 7
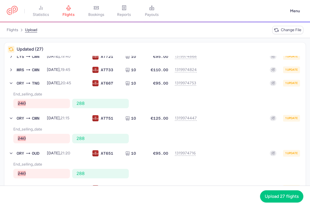
click at [270, 204] on nav "Upload 27 flights" at bounding box center [155, 195] width 310 height 21
click at [279, 196] on span "Upload 27 flights" at bounding box center [282, 195] width 34 height 5
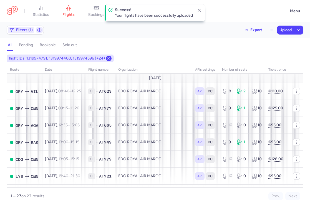
click at [107, 59] on icon at bounding box center [109, 58] width 4 height 4
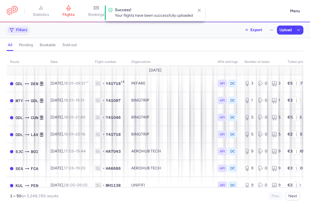
click at [22, 31] on span "Filters" at bounding box center [21, 30] width 11 height 4
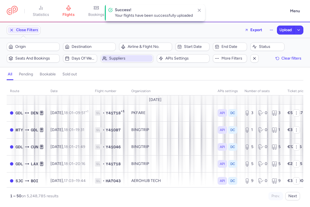
click at [116, 59] on span "Suppliers" at bounding box center [130, 58] width 42 height 4
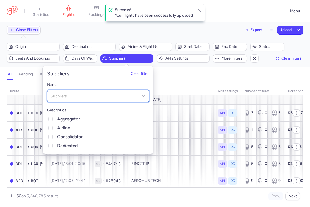
click at [103, 92] on div "Suppliers" at bounding box center [98, 96] width 102 height 12
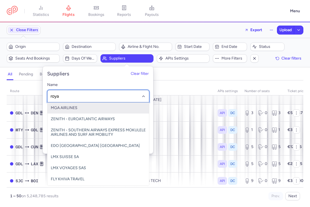
type input "royal"
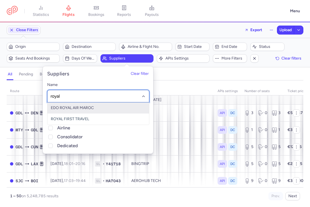
click at [106, 109] on span "EDO ROYAL AIR MAROC" at bounding box center [98, 107] width 102 height 11
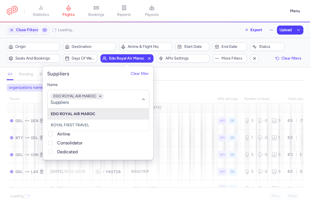
click at [208, 75] on div "all pending bookable sold out" at bounding box center [155, 76] width 297 height 10
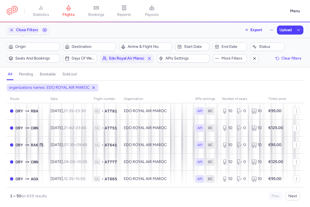
scroll to position [772, 0]
click at [294, 196] on button "Next" at bounding box center [292, 196] width 15 height 8
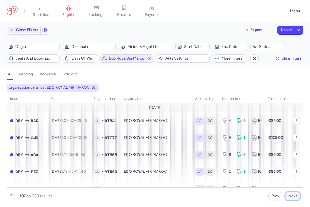
click at [294, 196] on button "Next" at bounding box center [292, 196] width 15 height 8
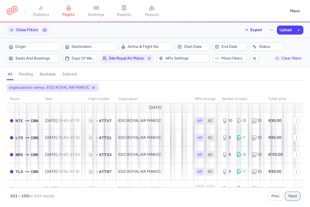
click at [294, 196] on button "Next" at bounding box center [292, 196] width 15 height 8
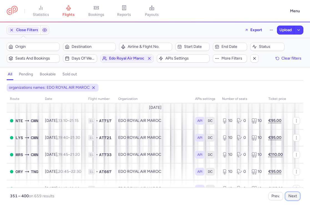
click at [294, 196] on button "Next" at bounding box center [292, 196] width 15 height 8
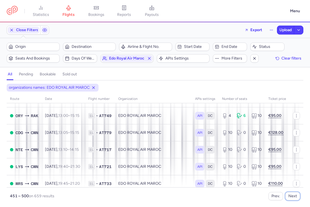
scroll to position [293, 0]
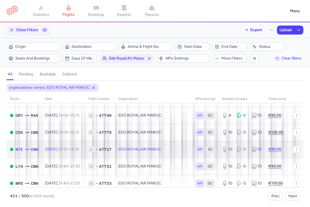
click at [180, 149] on td "EDO ROYAL AIR MAROC" at bounding box center [153, 149] width 77 height 17
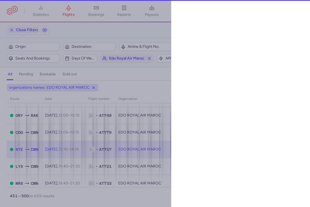
select select "days"
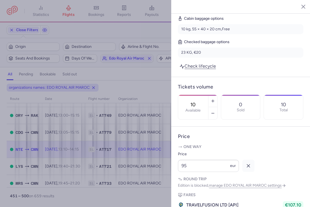
scroll to position [226, 0]
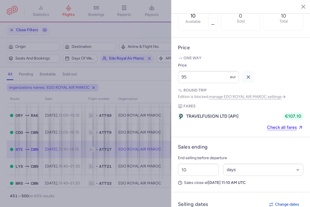
click at [299, 7] on icon "button" at bounding box center [300, 7] width 6 height 6
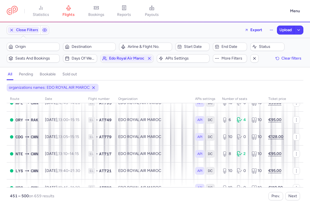
scroll to position [772, 0]
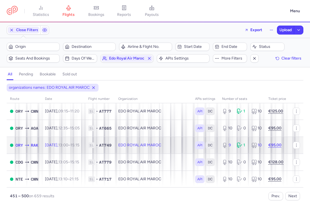
click at [179, 149] on td "EDO ROYAL AIR MAROC" at bounding box center [153, 144] width 77 height 17
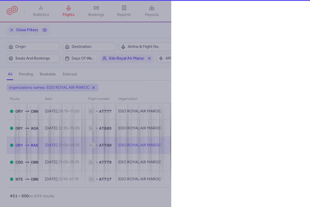
select select "days"
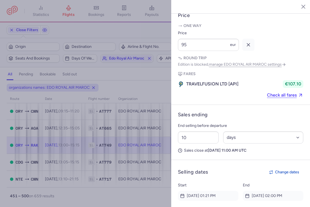
scroll to position [255, 0]
click at [297, 6] on icon "button" at bounding box center [300, 7] width 6 height 6
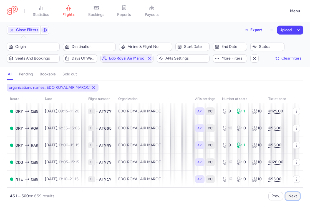
click at [295, 196] on button "Next" at bounding box center [292, 196] width 15 height 8
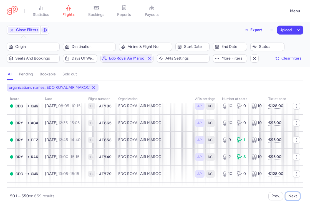
scroll to position [218, 0]
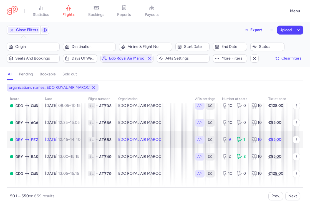
click at [131, 136] on td "EDO ROYAL AIR MAROC" at bounding box center [153, 139] width 77 height 17
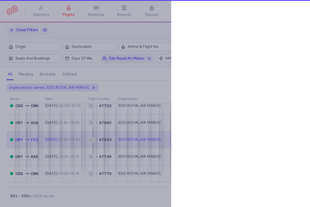
select select "days"
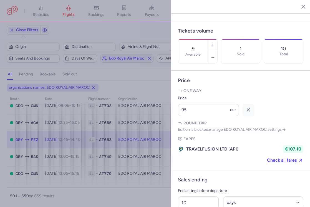
scroll to position [206, 0]
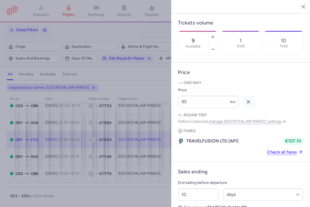
click at [299, 7] on icon "button" at bounding box center [300, 7] width 6 height 6
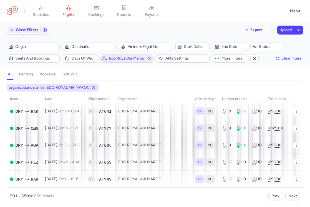
scroll to position [473, 0]
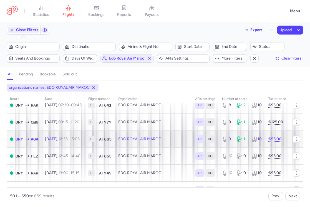
click at [173, 135] on td "EDO ROYAL AIR MAROC" at bounding box center [153, 138] width 77 height 17
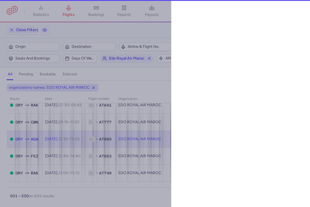
select select "days"
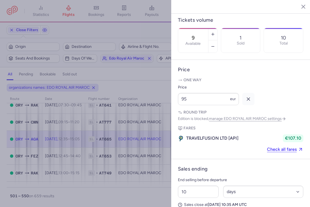
scroll to position [270, 0]
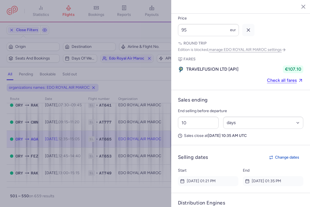
click at [300, 8] on div "One way Price 95 eur" at bounding box center [241, 22] width 126 height 28
click at [300, 5] on icon "button" at bounding box center [300, 7] width 6 height 6
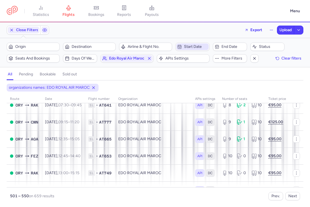
click at [197, 46] on span "Start date" at bounding box center [196, 46] width 24 height 4
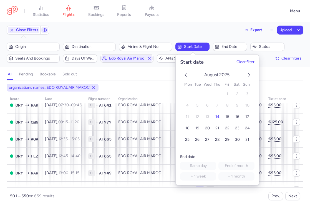
click at [249, 74] on polyline "next month" at bounding box center [249, 74] width 2 height 3
click at [197, 128] on span "23" at bounding box center [197, 128] width 4 height 5
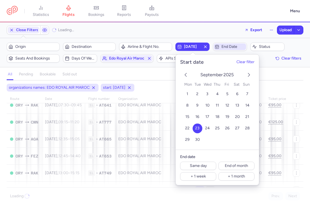
click at [222, 49] on span "End date" at bounding box center [234, 46] width 24 height 4
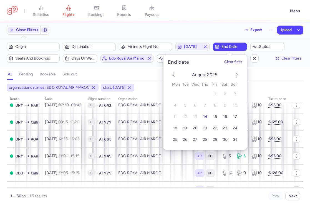
click at [237, 75] on icon "next month" at bounding box center [237, 74] width 7 height 7
click at [194, 128] on span "24" at bounding box center [195, 128] width 5 height 5
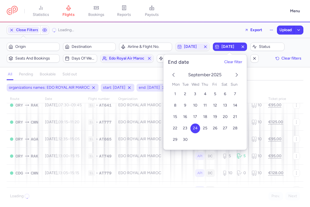
click at [153, 78] on div "all pending bookable sold out" at bounding box center [155, 76] width 297 height 10
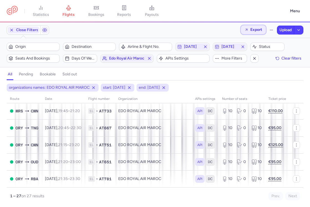
click at [262, 27] on button "Export" at bounding box center [253, 29] width 25 height 9
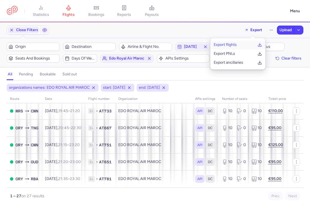
click at [229, 45] on p "Export flights" at bounding box center [225, 44] width 23 height 4
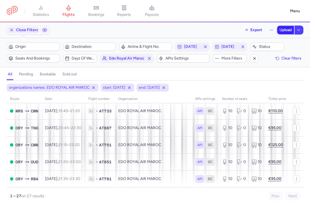
click at [286, 32] on button "Upload" at bounding box center [285, 30] width 17 height 8
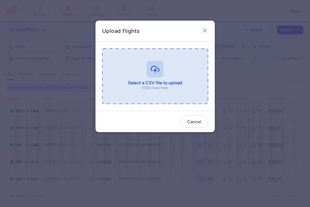
click at [156, 72] on input "file" at bounding box center [155, 76] width 106 height 56
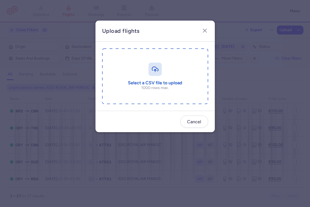
type input "C:\fakepath\export_flights_20250814,1519.csv"
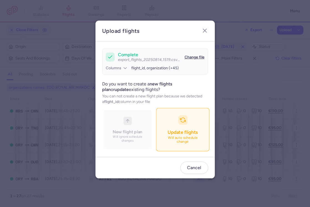
click at [185, 126] on button "Update flights Will auto schedule change" at bounding box center [182, 129] width 53 height 43
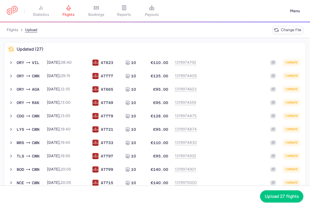
scroll to position [221, 0]
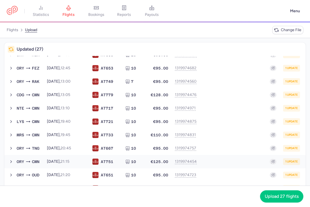
click at [235, 166] on button "ORY CMN [DATE] 21:15 AT 751 10 €125.00 1319974454 1 update [DATE] 21:15 AT751 1…" at bounding box center [154, 161] width 301 height 13
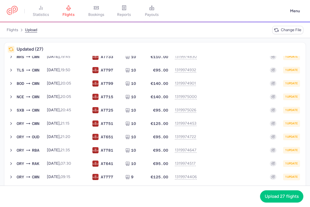
scroll to position [0, 0]
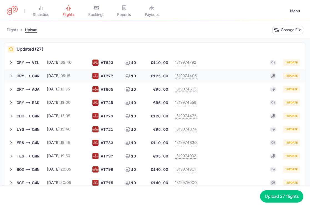
click at [217, 75] on div "1 update" at bounding box center [250, 75] width 99 height 7
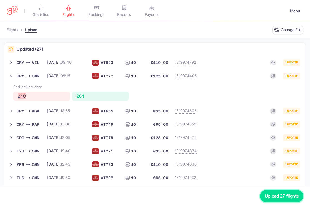
click at [281, 195] on span "Upload 27 flights" at bounding box center [282, 195] width 34 height 5
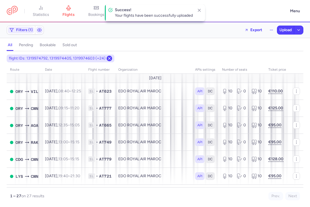
click at [108, 57] on icon at bounding box center [109, 58] width 4 height 4
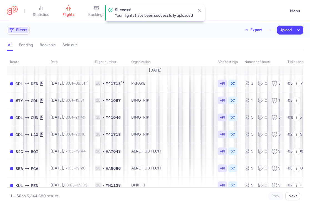
click at [21, 26] on button "Filters" at bounding box center [18, 30] width 22 height 8
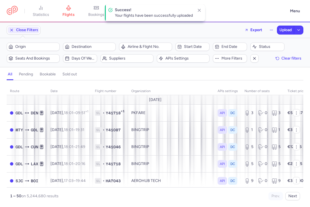
click at [116, 62] on div "Filters – 5244680 results Origin Destination Airline & Flight No. Start date En…" at bounding box center [155, 52] width 310 height 29
click at [117, 61] on span "Suppliers" at bounding box center [126, 58] width 51 height 7
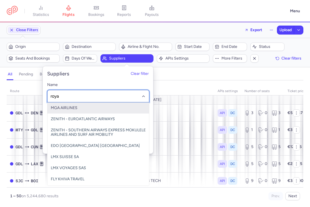
type input "royal"
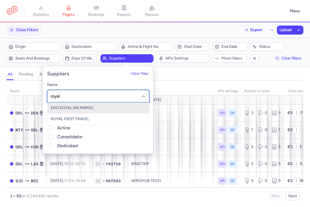
click at [94, 110] on span "EDO ROYAL AIR MAROC" at bounding box center [98, 107] width 102 height 11
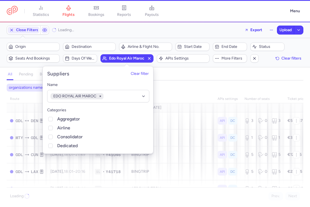
click at [184, 83] on div "organizations names: EDO ROYAL AIR MAROC" at bounding box center [155, 87] width 299 height 10
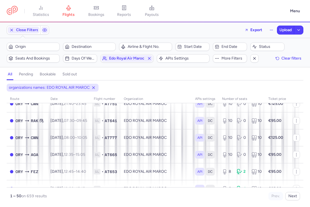
scroll to position [772, 0]
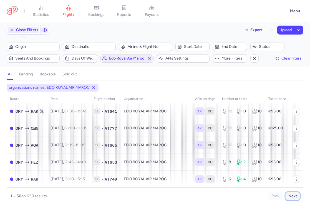
click at [296, 196] on button "Next" at bounding box center [292, 196] width 15 height 8
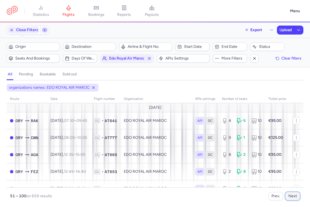
click at [296, 196] on button "Next" at bounding box center [292, 196] width 15 height 8
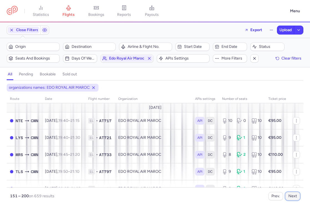
click at [296, 196] on button "Next" at bounding box center [292, 196] width 15 height 8
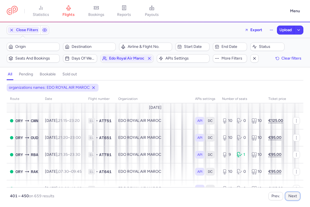
click at [296, 196] on button "Next" at bounding box center [292, 196] width 15 height 8
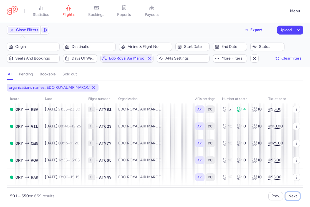
scroll to position [772, 0]
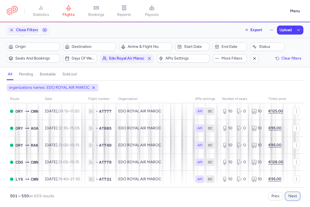
click at [299, 199] on button "Next" at bounding box center [292, 196] width 15 height 8
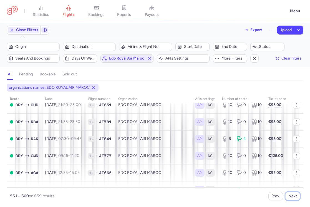
scroll to position [332, 0]
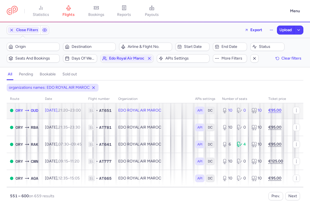
click at [161, 118] on td "EDO ROYAL AIR MAROC" at bounding box center [153, 110] width 77 height 17
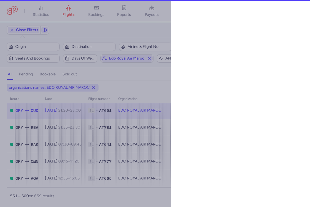
select select "days"
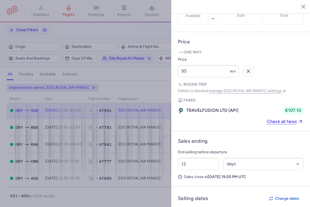
scroll to position [225, 0]
click at [301, 7] on icon "button" at bounding box center [300, 7] width 6 height 6
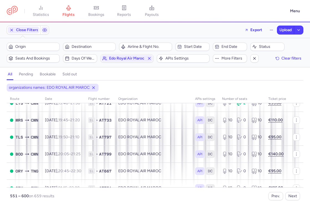
scroll to position [772, 0]
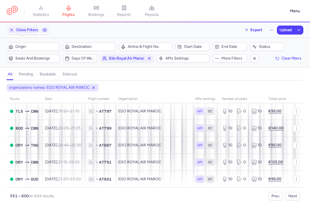
click at [300, 198] on div "551 – 600 on 659 results Prev. Next" at bounding box center [155, 193] width 297 height 13
click at [294, 196] on button "Next" at bounding box center [292, 196] width 15 height 8
click at [195, 49] on span "Start date" at bounding box center [196, 46] width 24 height 4
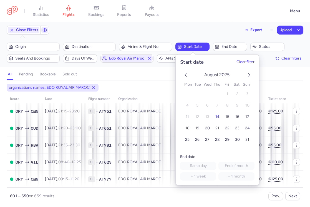
click at [250, 74] on icon "next month" at bounding box center [249, 74] width 7 height 7
click at [200, 139] on button "30" at bounding box center [198, 140] width 10 height 10
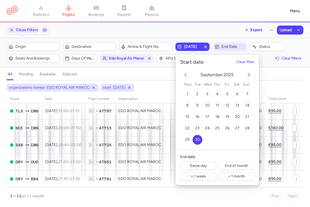
scroll to position [111, 0]
click at [224, 47] on span "End date" at bounding box center [234, 46] width 24 height 4
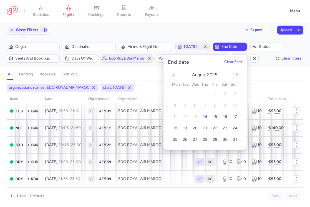
click at [236, 74] on icon "next month" at bounding box center [237, 74] width 7 height 7
click at [197, 92] on button "1" at bounding box center [195, 94] width 10 height 10
click at [269, 73] on div "all pending bookable sold out" at bounding box center [155, 76] width 297 height 10
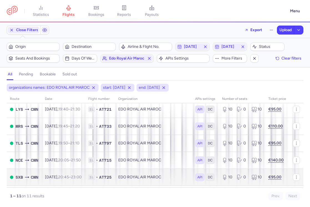
scroll to position [111, 0]
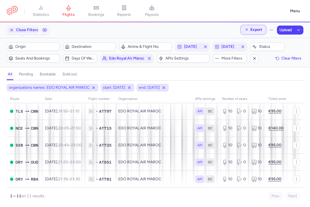
click at [253, 29] on span "Export" at bounding box center [256, 29] width 12 height 4
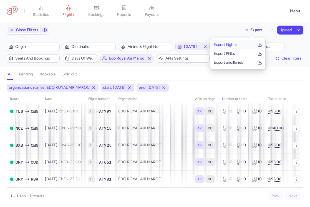
click at [235, 45] on p "Export flights" at bounding box center [225, 44] width 23 height 4
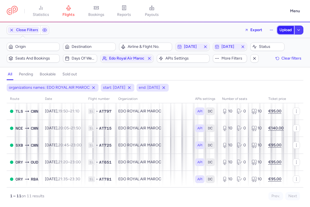
click at [282, 31] on span "Upload" at bounding box center [286, 30] width 12 height 4
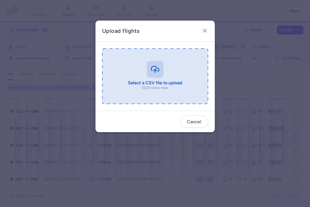
click at [152, 71] on input "file" at bounding box center [155, 76] width 106 height 56
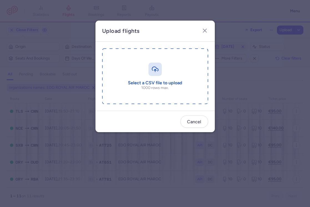
type input "C:\fakepath\export_flights_20250814,1521.csv"
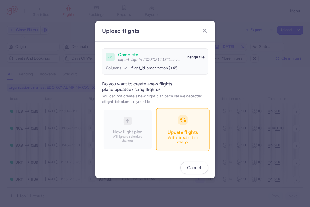
click at [188, 135] on div "Update flights" at bounding box center [183, 132] width 30 height 6
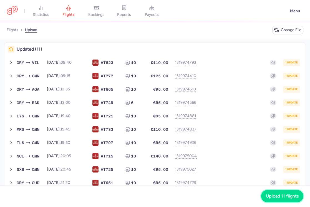
click at [288, 195] on span "Upload 11 flights" at bounding box center [282, 195] width 33 height 5
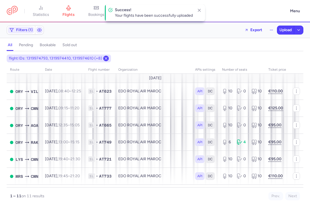
click at [105, 58] on icon at bounding box center [106, 58] width 4 height 4
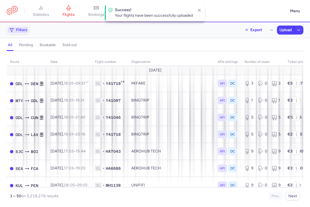
click at [23, 28] on span "Filters" at bounding box center [21, 30] width 11 height 4
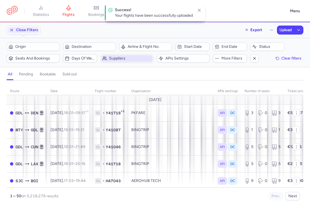
click at [111, 60] on span "Suppliers" at bounding box center [130, 58] width 42 height 4
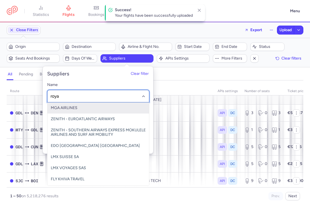
type input "royal"
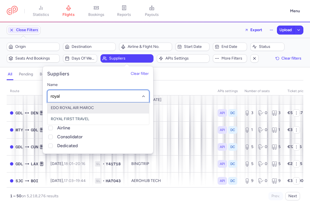
click at [97, 108] on span "EDO ROYAL AIR MAROC" at bounding box center [98, 107] width 102 height 11
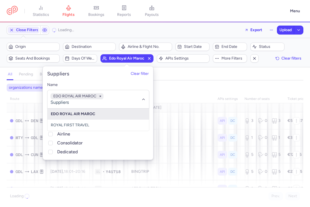
click at [192, 87] on div "organizations names: EDO ROYAL AIR MAROC" at bounding box center [155, 87] width 299 height 10
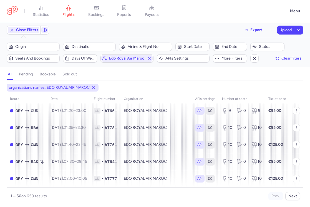
scroll to position [772, 0]
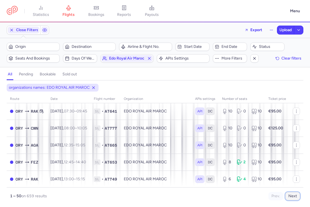
click at [291, 195] on button "Next" at bounding box center [292, 196] width 15 height 8
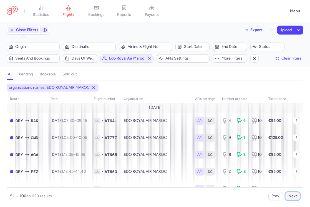
click at [291, 195] on button "Next" at bounding box center [292, 196] width 15 height 8
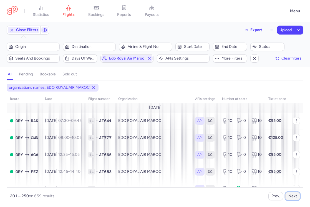
click at [291, 195] on button "Next" at bounding box center [292, 196] width 15 height 8
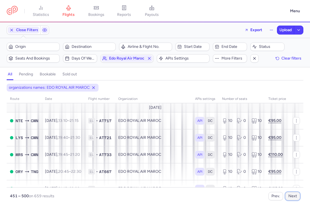
click at [291, 195] on button "Next" at bounding box center [292, 196] width 15 height 8
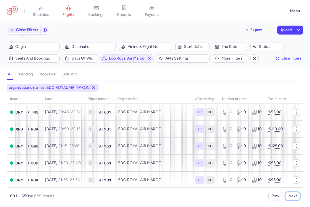
scroll to position [772, 0]
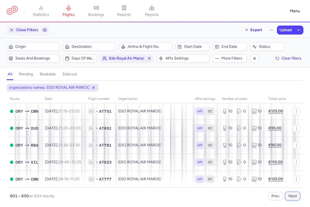
click at [293, 196] on button "Next" at bounding box center [292, 196] width 15 height 8
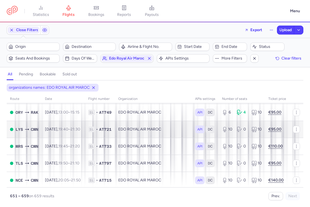
scroll to position [77, 0]
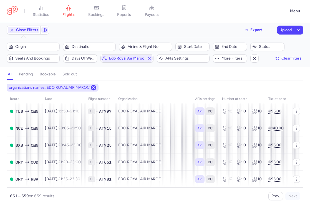
click at [96, 85] on div "organizations names: EDO ROYAL AIR MAROC" at bounding box center [53, 88] width 92 height 8
click at [96, 85] on icon at bounding box center [93, 87] width 4 height 4
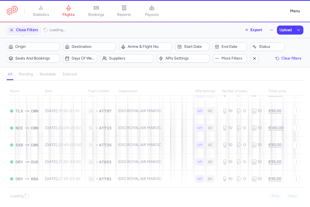
scroll to position [70, 0]
